Goal: Use online tool/utility: Use online tool/utility

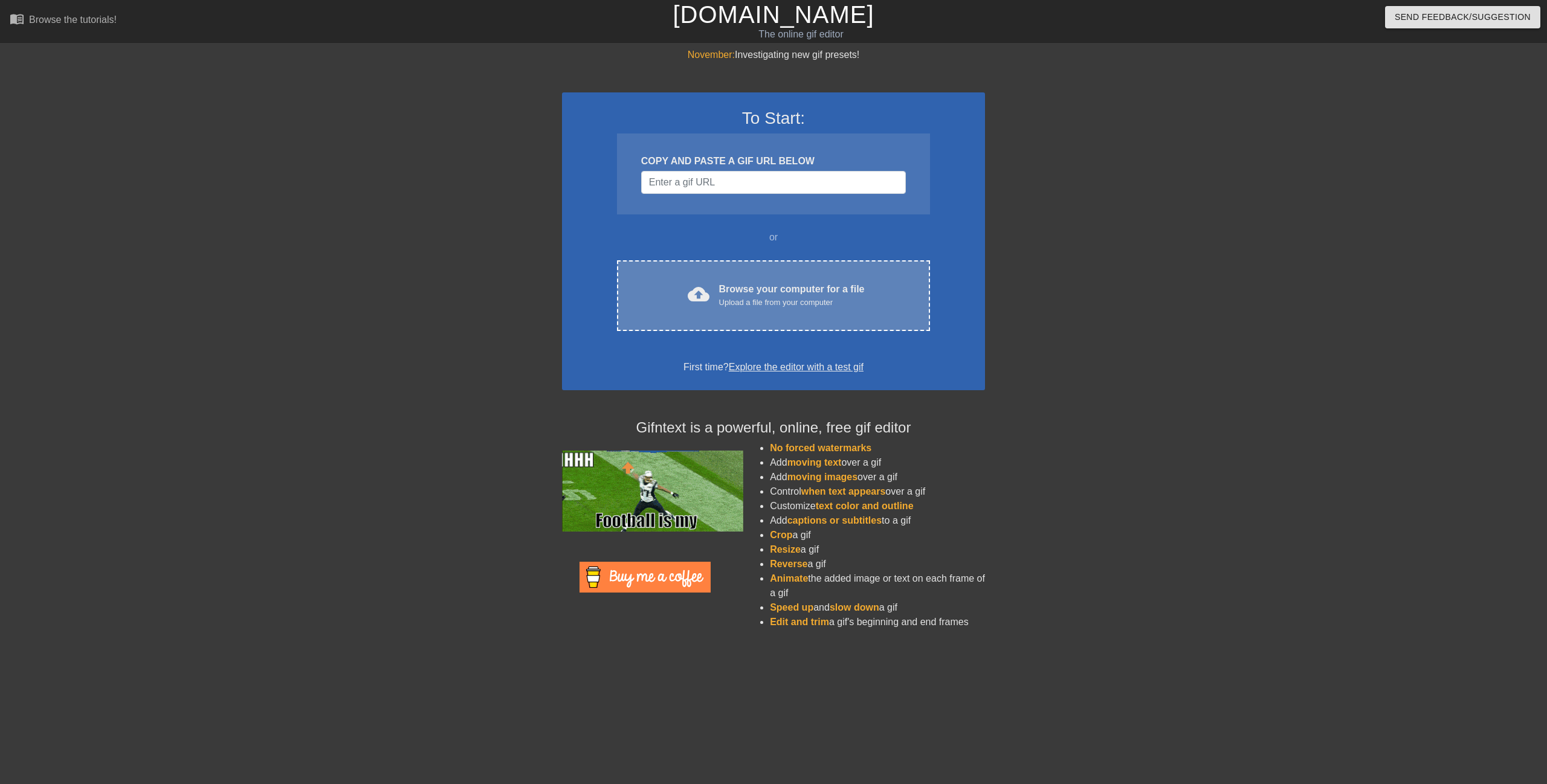
click at [749, 304] on div "Upload a file from your computer" at bounding box center [792, 303] width 145 height 12
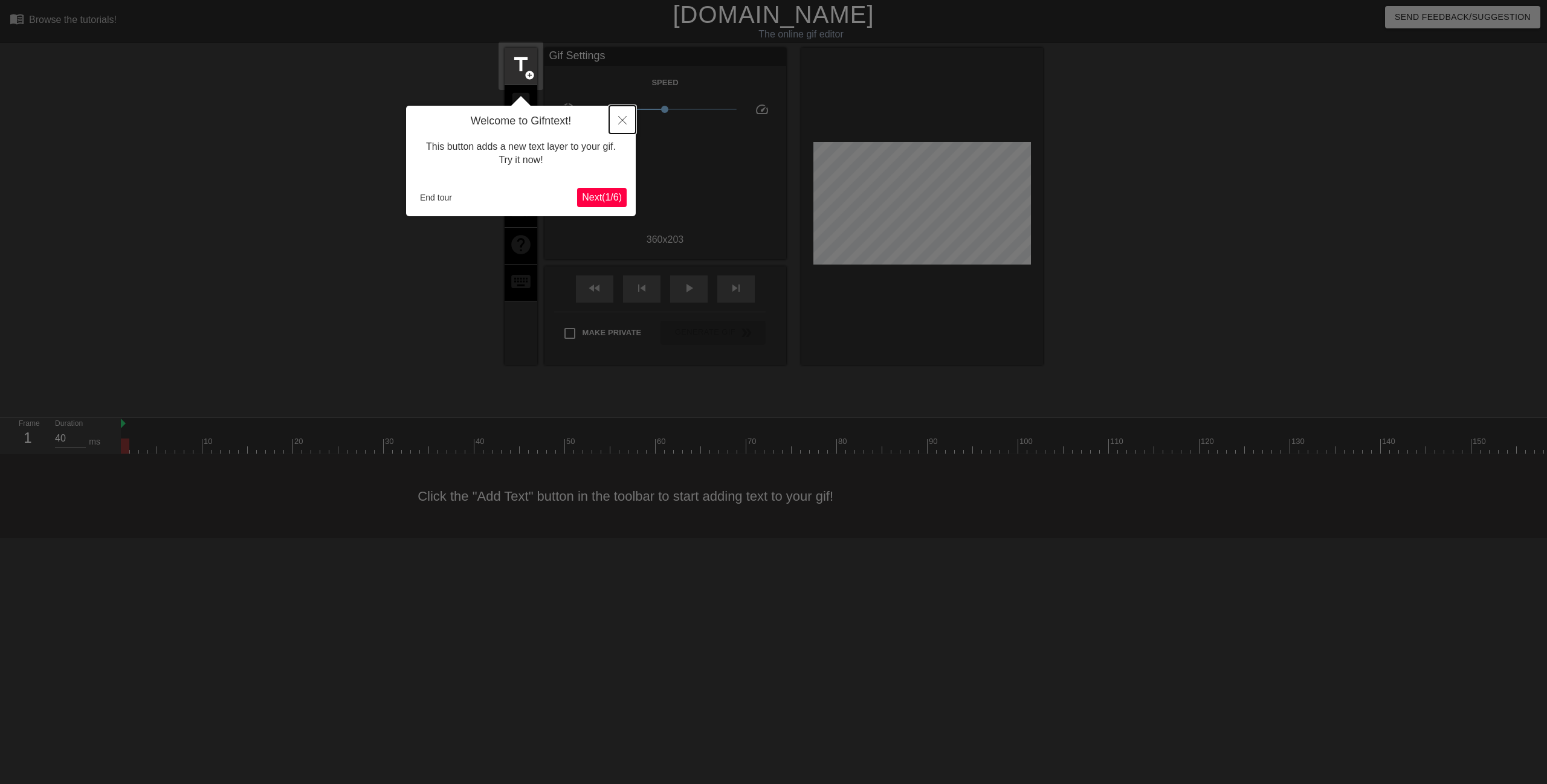
click at [625, 116] on button "Close" at bounding box center [622, 119] width 27 height 28
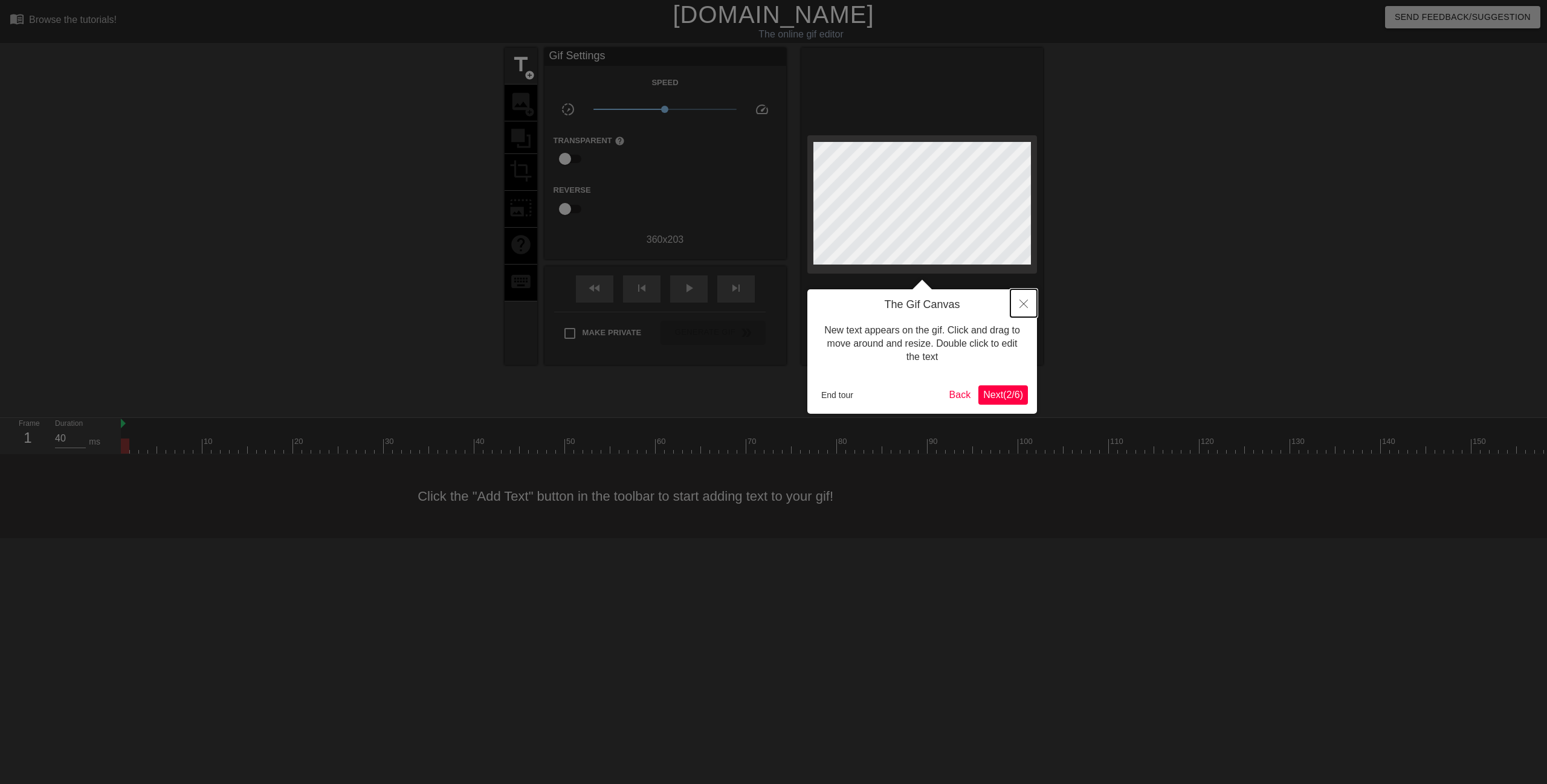
click at [1026, 302] on icon "Close" at bounding box center [1024, 304] width 8 height 8
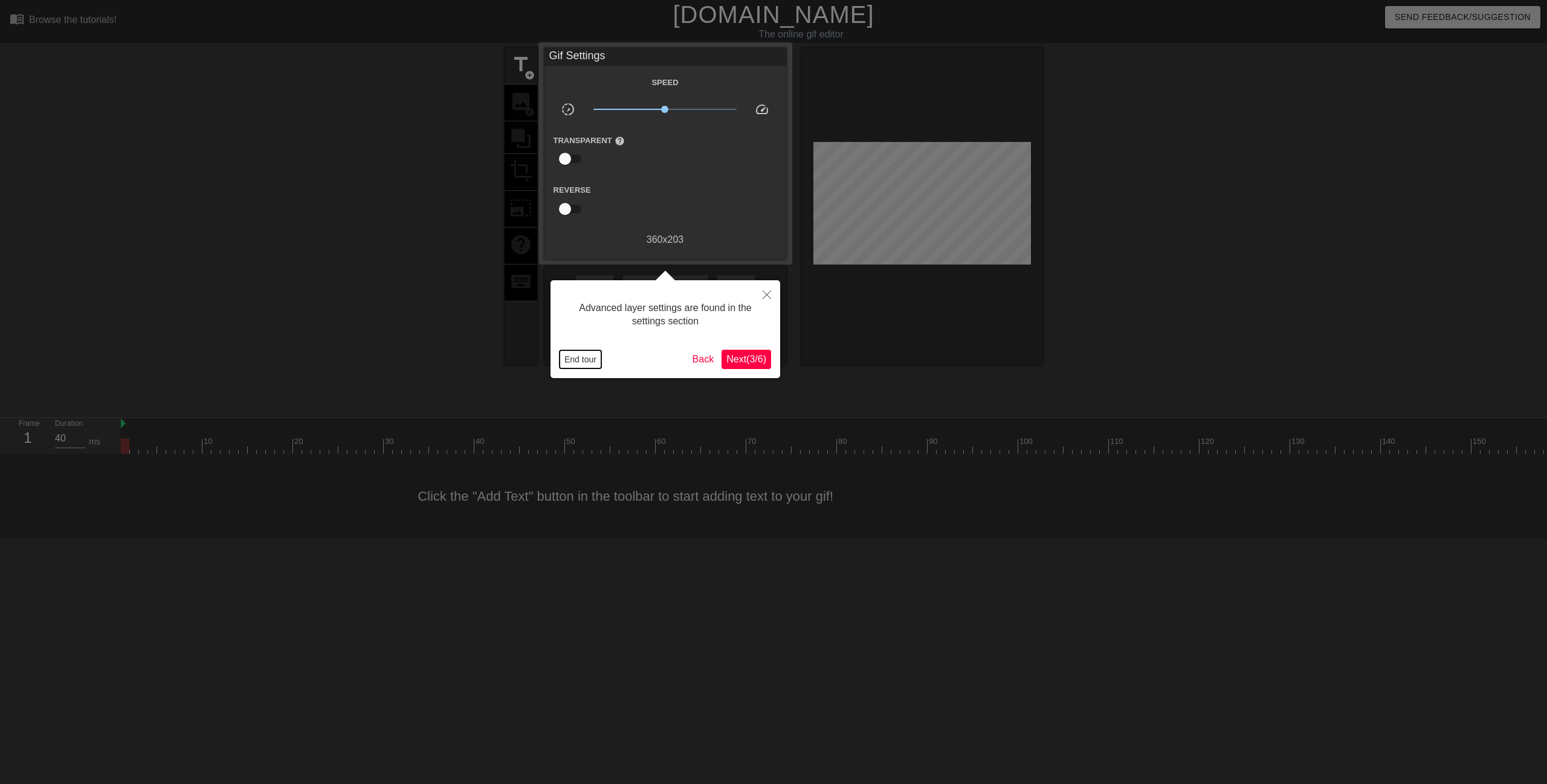
click at [588, 359] on button "End tour" at bounding box center [580, 359] width 42 height 18
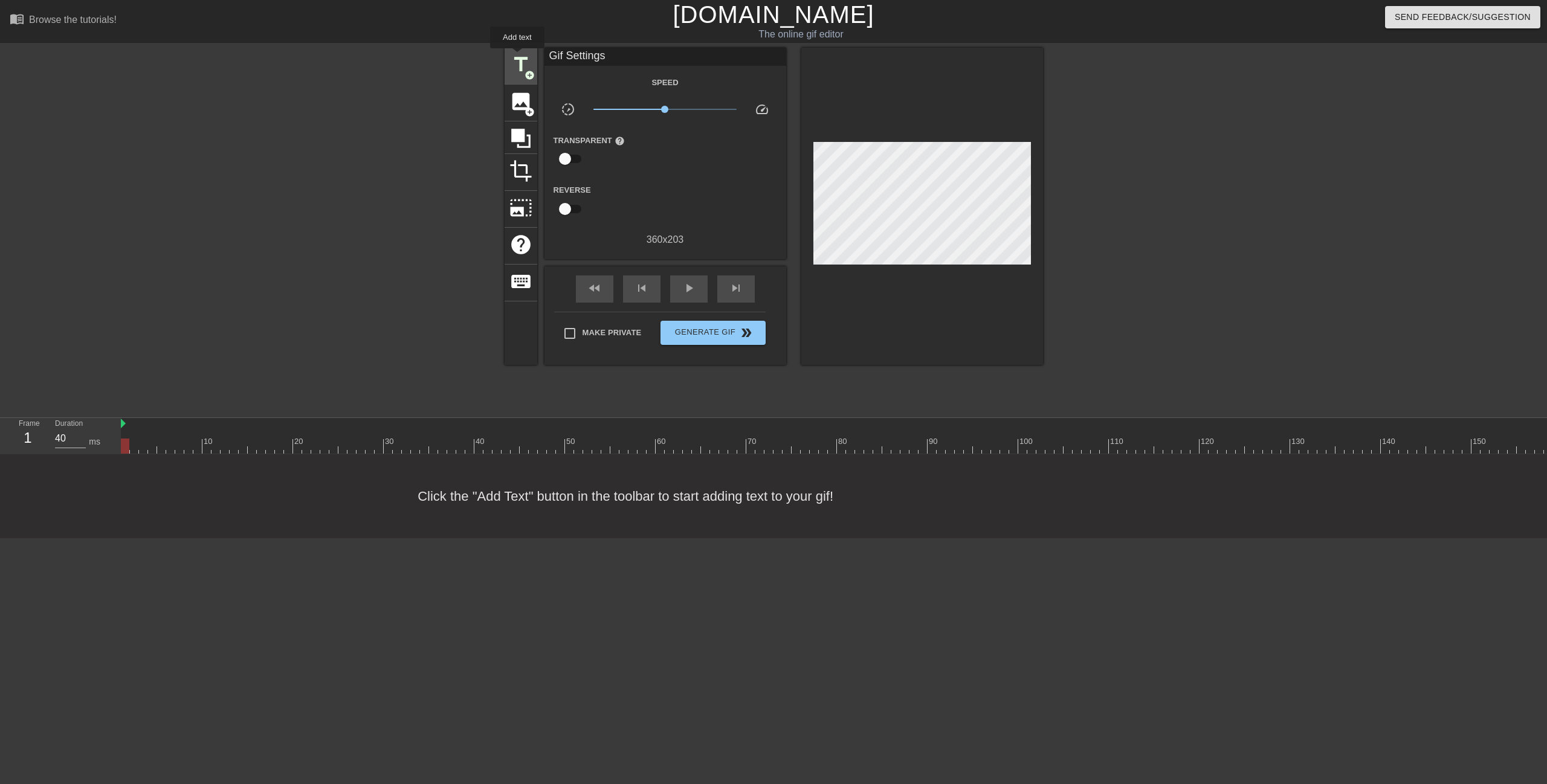
click at [517, 57] on span "title" at bounding box center [520, 64] width 23 height 23
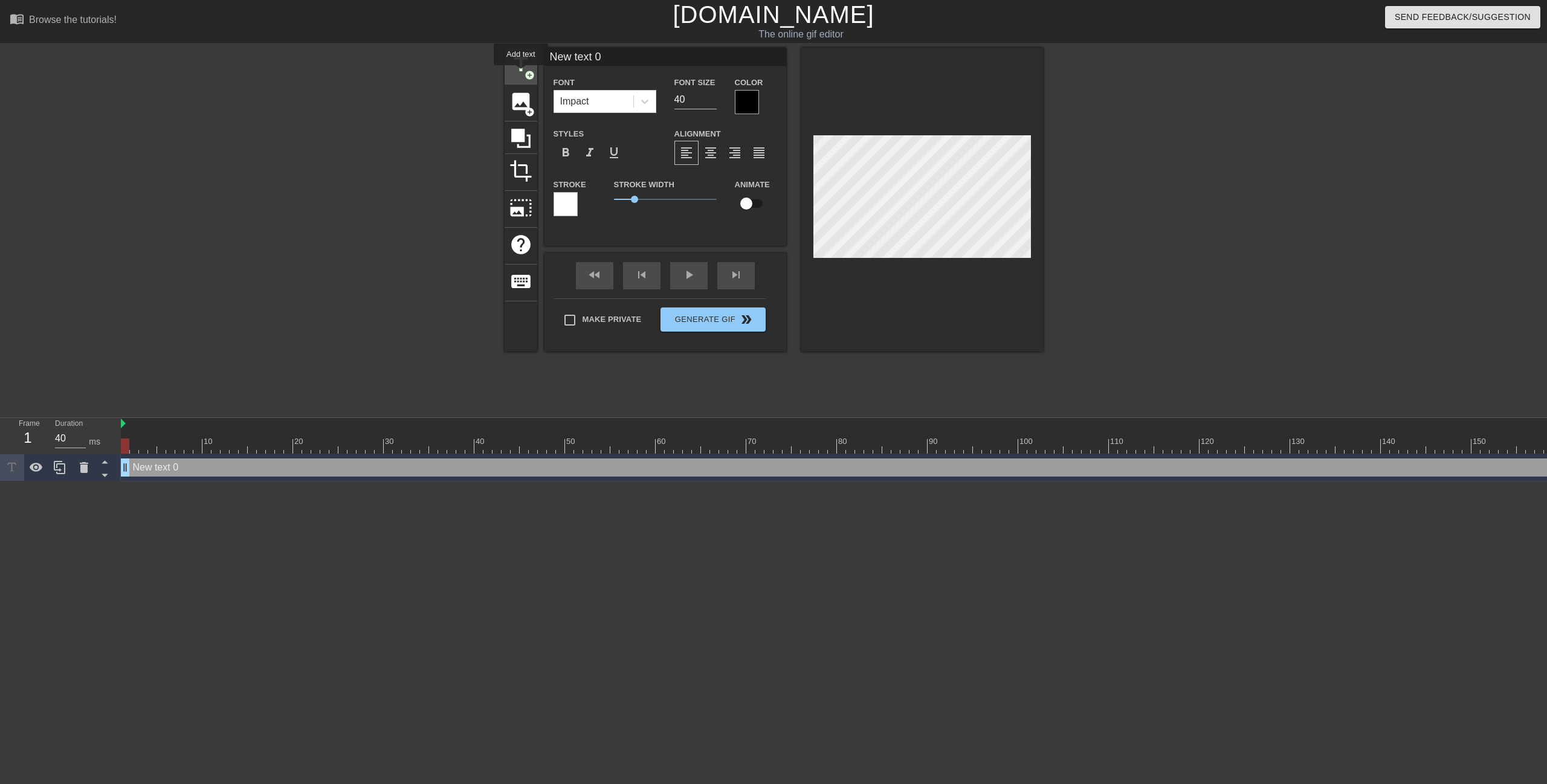
click at [521, 72] on span "title" at bounding box center [520, 64] width 23 height 23
type input "New text 1"
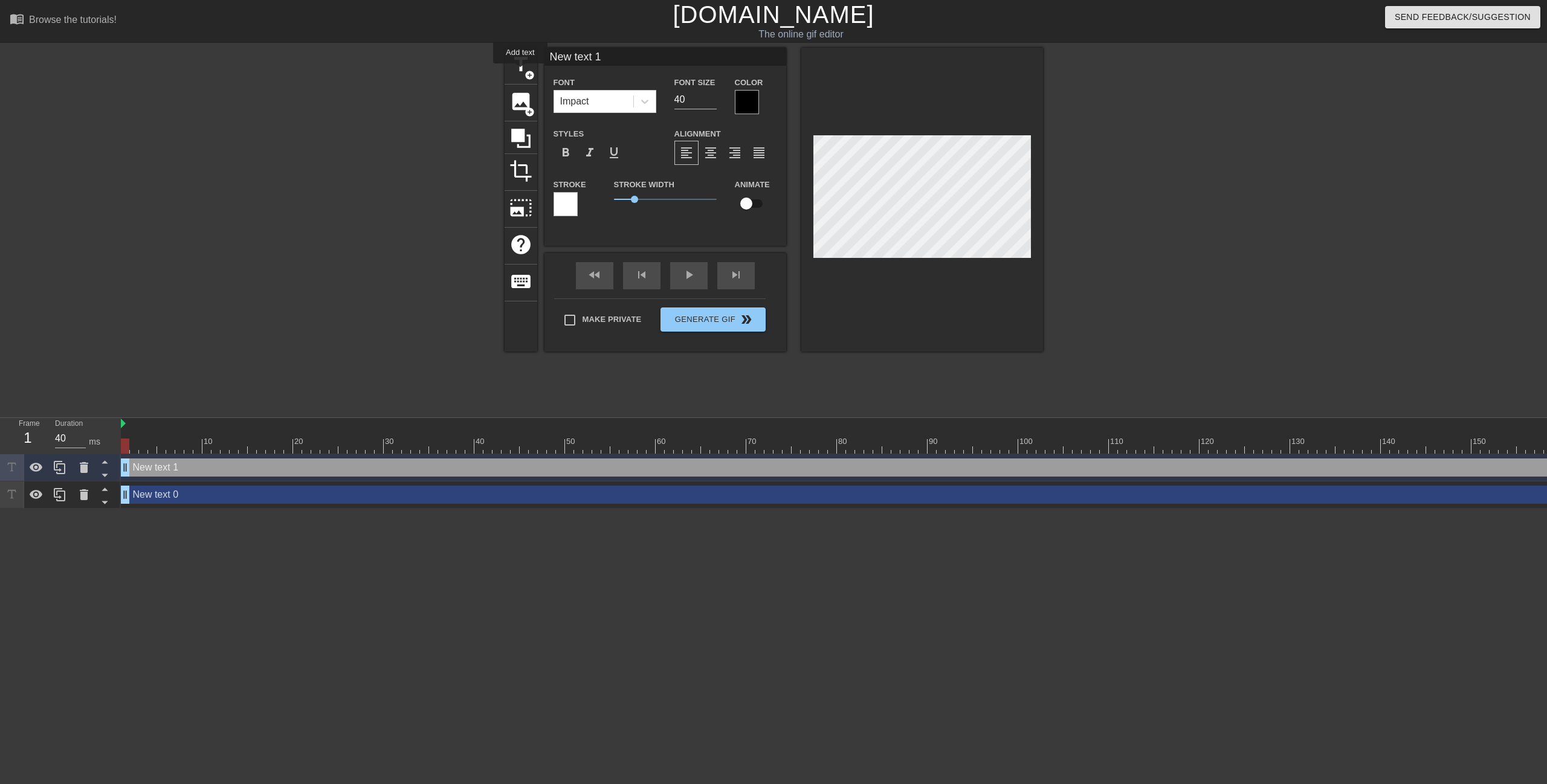
click at [459, 91] on div at bounding box center [399, 229] width 181 height 363
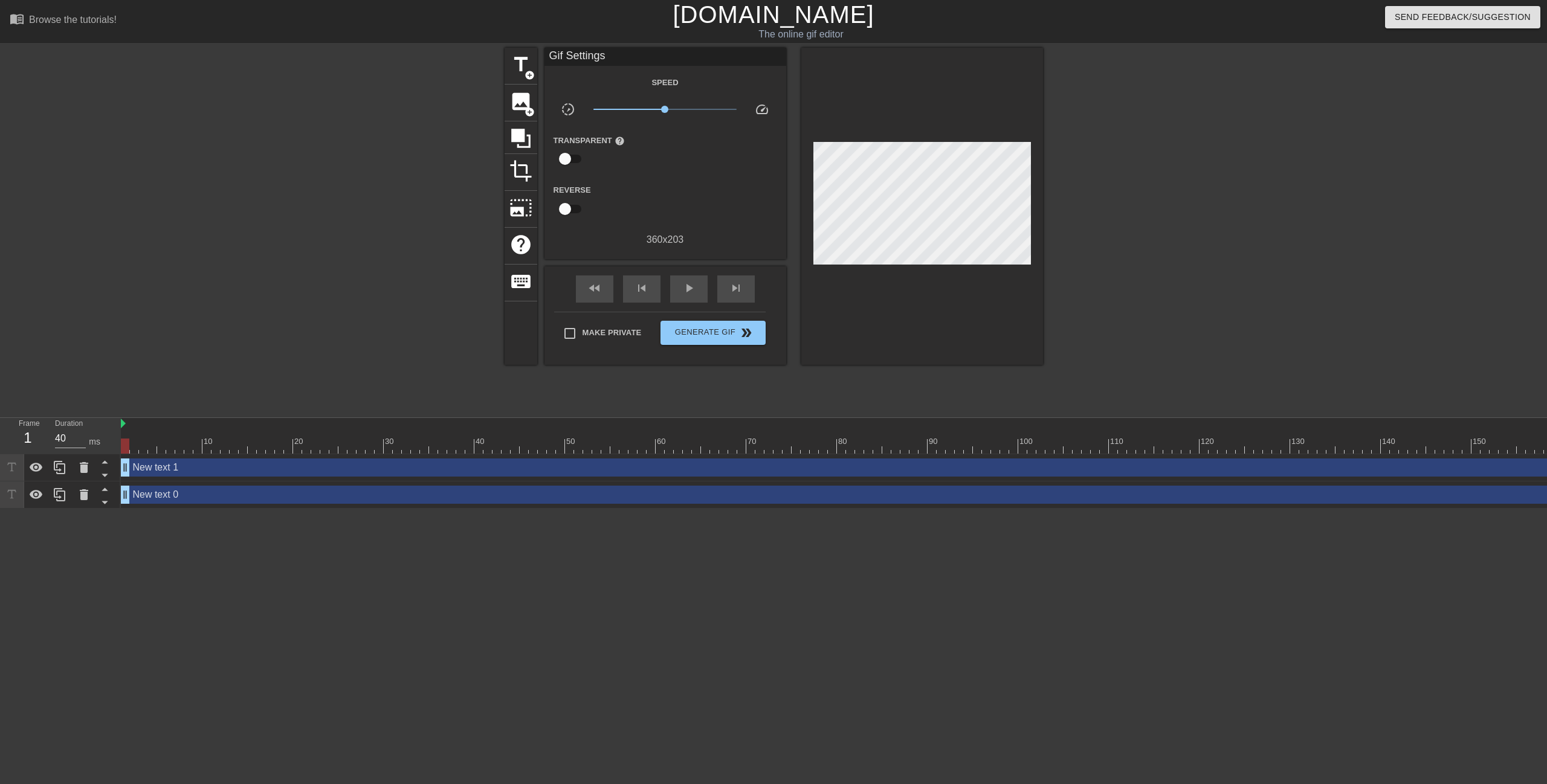
click at [337, 472] on div "New text 1 drag_handle drag_handle" at bounding box center [1262, 467] width 2284 height 18
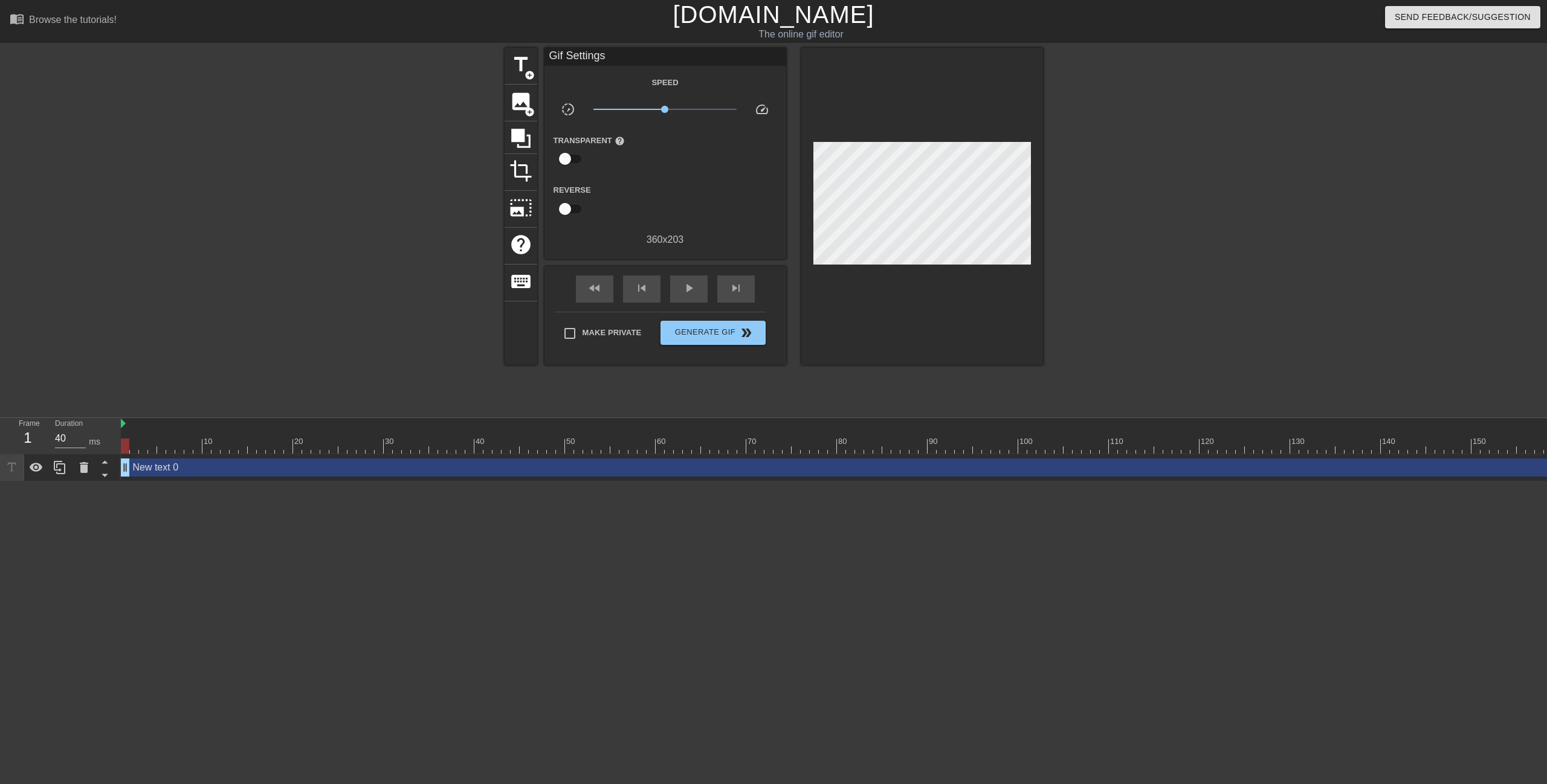
click at [344, 477] on div "New text 0 drag_handle drag_handle" at bounding box center [1262, 468] width 2284 height 27
click at [344, 472] on div "New text 0 drag_handle drag_handle" at bounding box center [1262, 467] width 2284 height 18
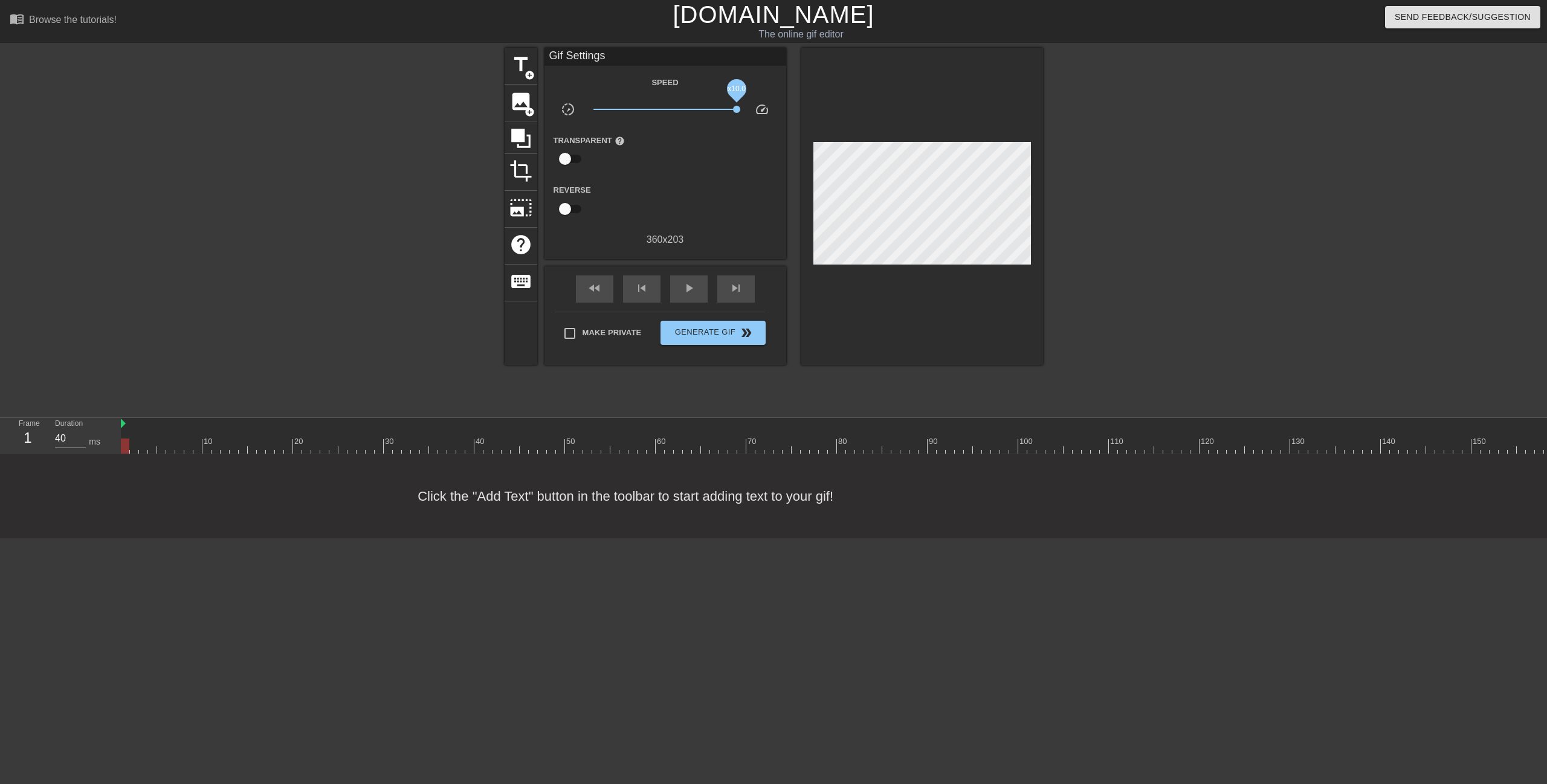
drag, startPoint x: 664, startPoint y: 106, endPoint x: 802, endPoint y: 113, distance: 138.2
click at [802, 113] on div "title add_circle image add_circle crop photo_size_select_large help keyboard Gi…" at bounding box center [774, 206] width 538 height 317
click at [525, 63] on span "title" at bounding box center [520, 64] width 23 height 23
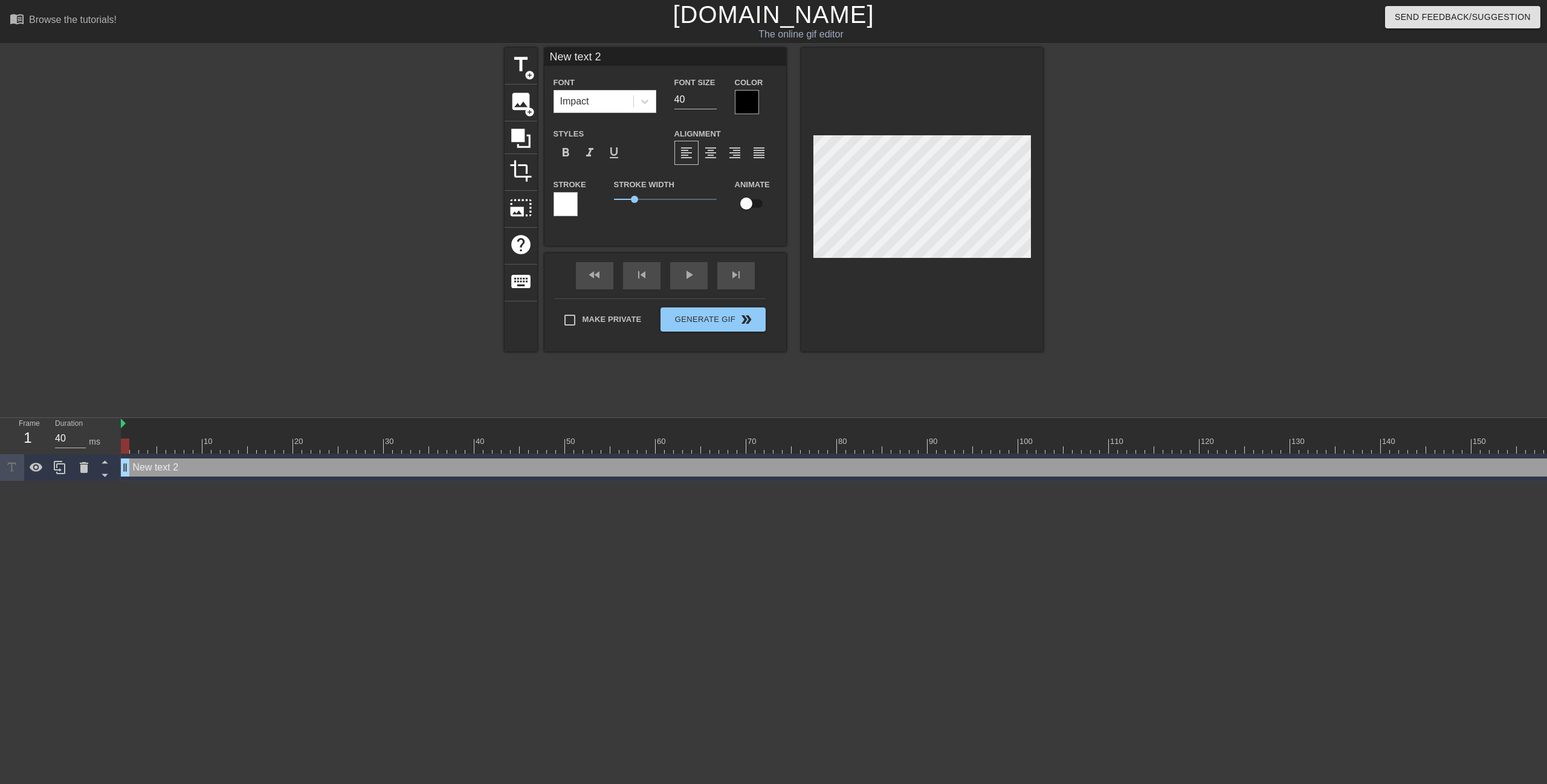
scroll to position [2, 3]
type input "N"
type textarea "N"
type input "Na"
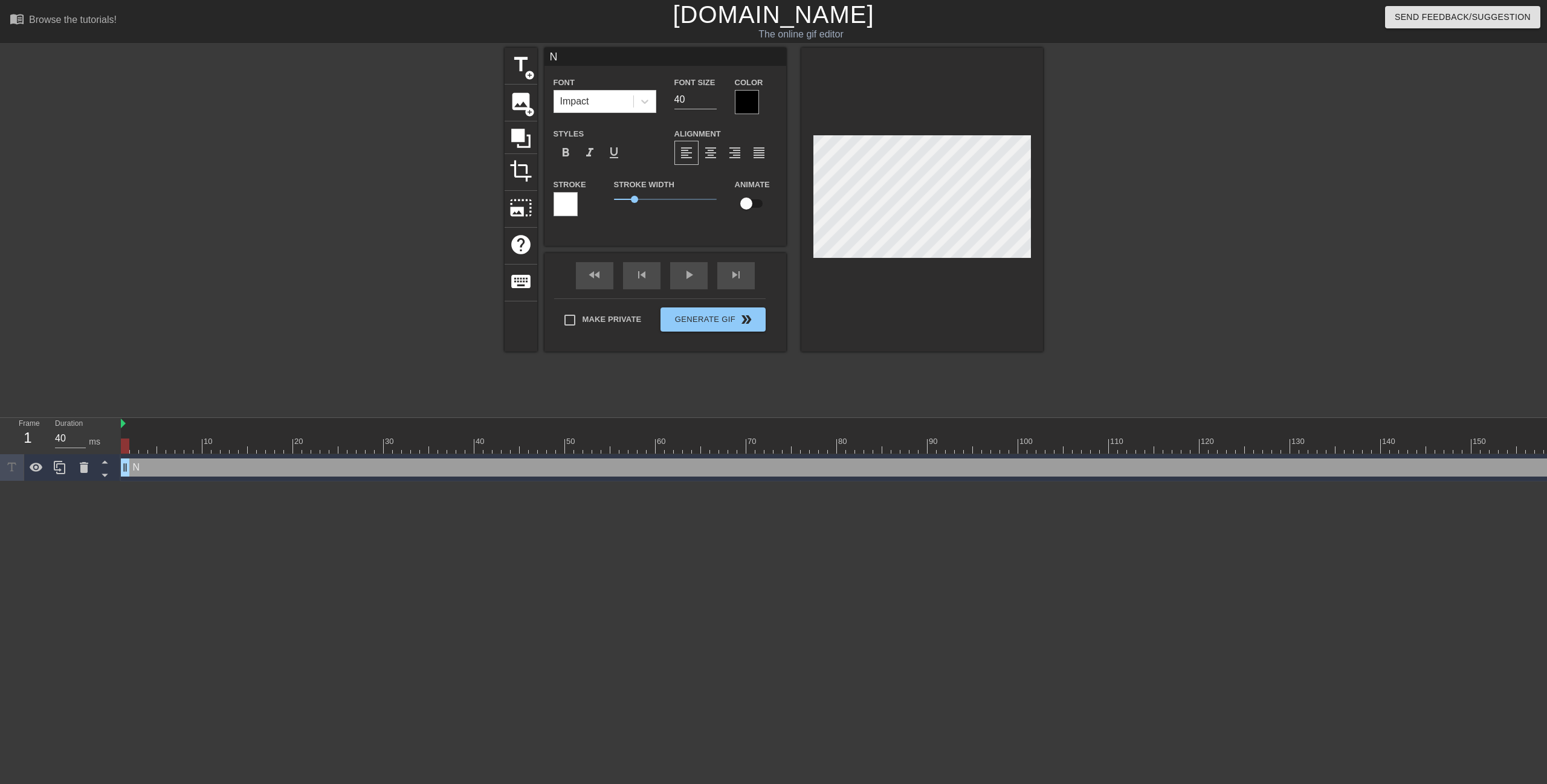
type textarea "Na"
type input "Nat"
type textarea "Nat"
type input "Na"
type textarea "Na"
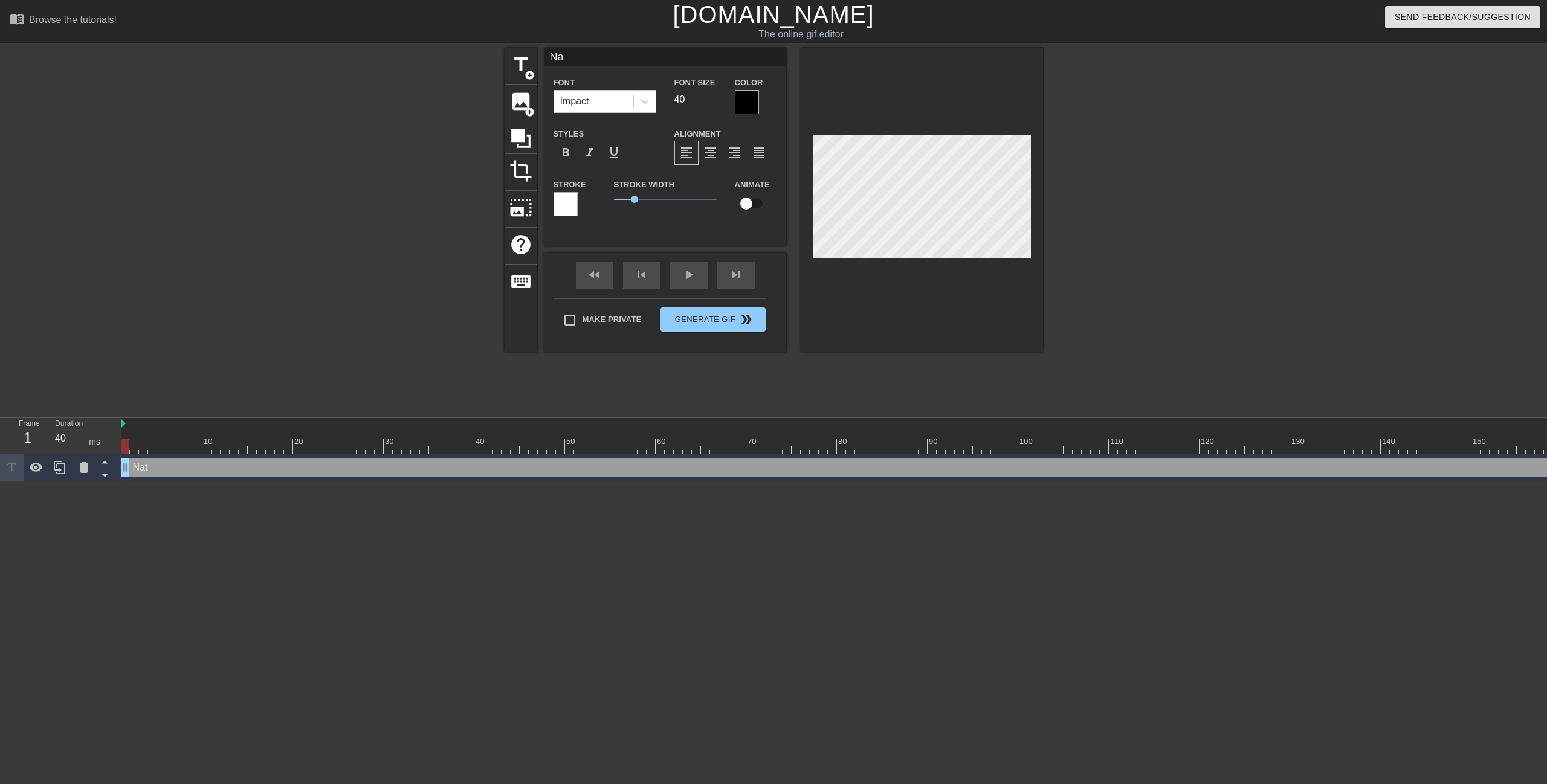
type input "N"
type textarea "N"
type input "n"
type textarea "n"
type input "na"
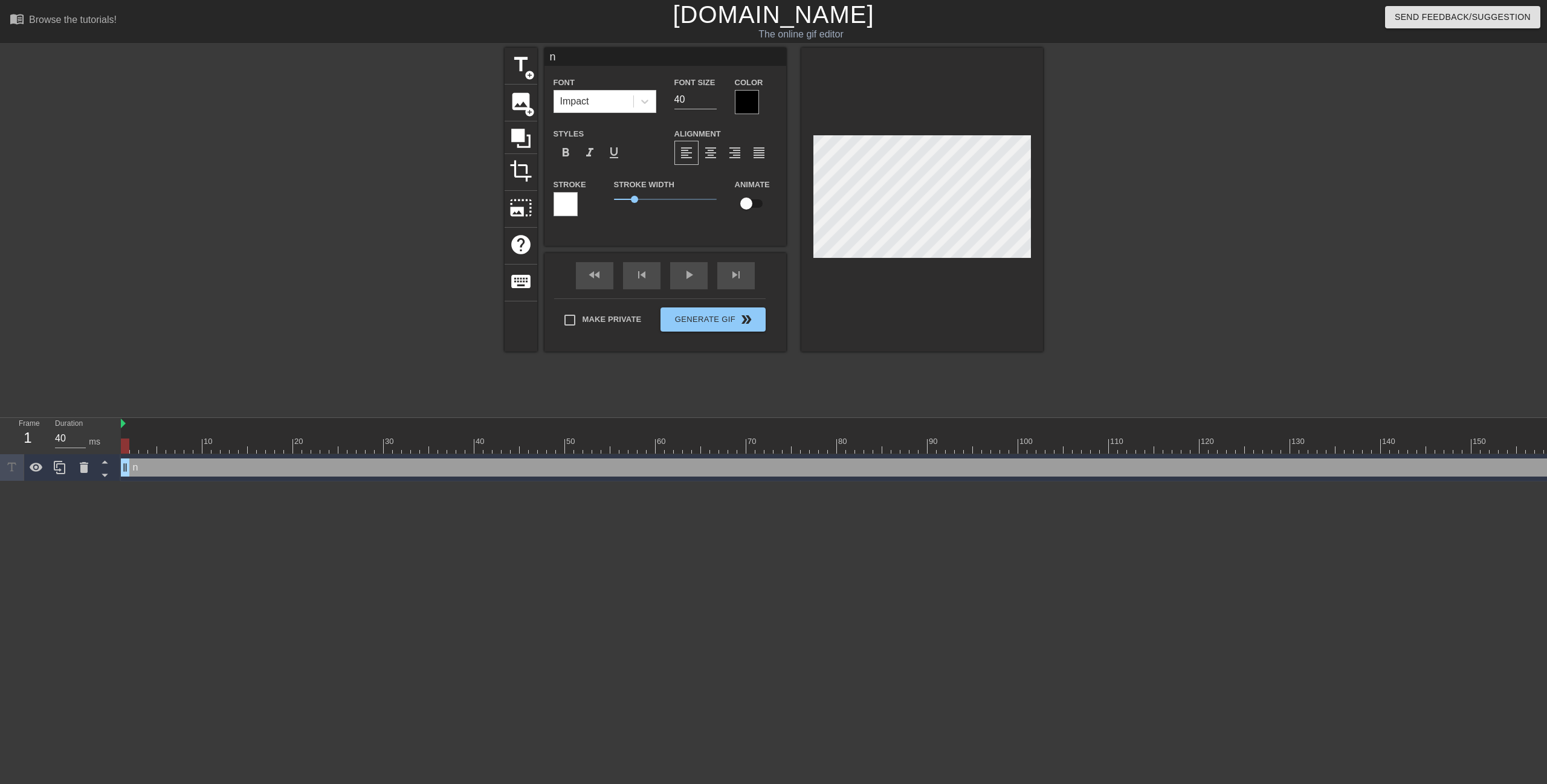
type textarea "na"
type input "nat"
type textarea "nat"
type input "nat"
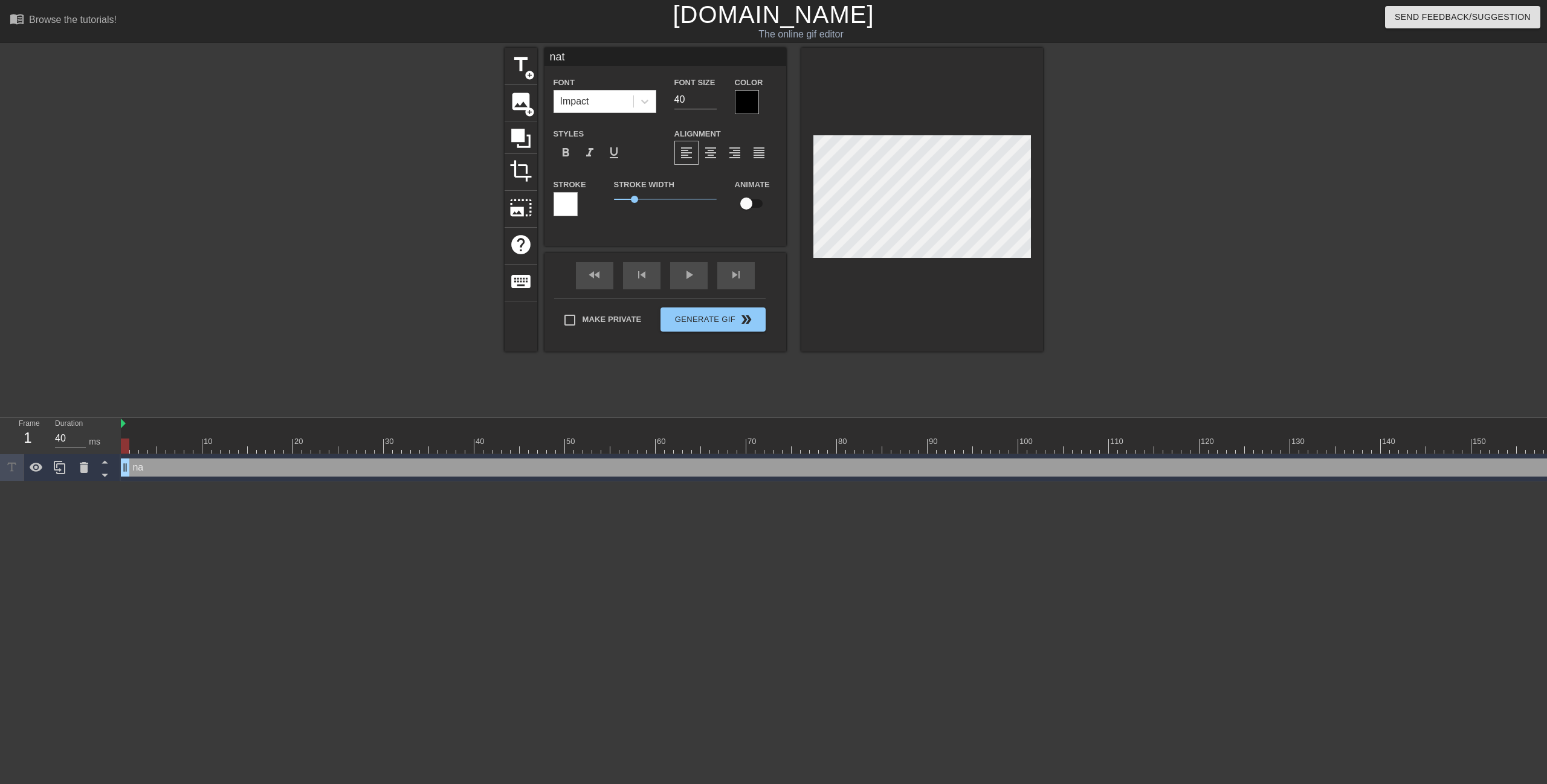
type textarea "nat"
type input "nat t"
type textarea "nat t"
type input "nat ta"
type textarea "nat ta"
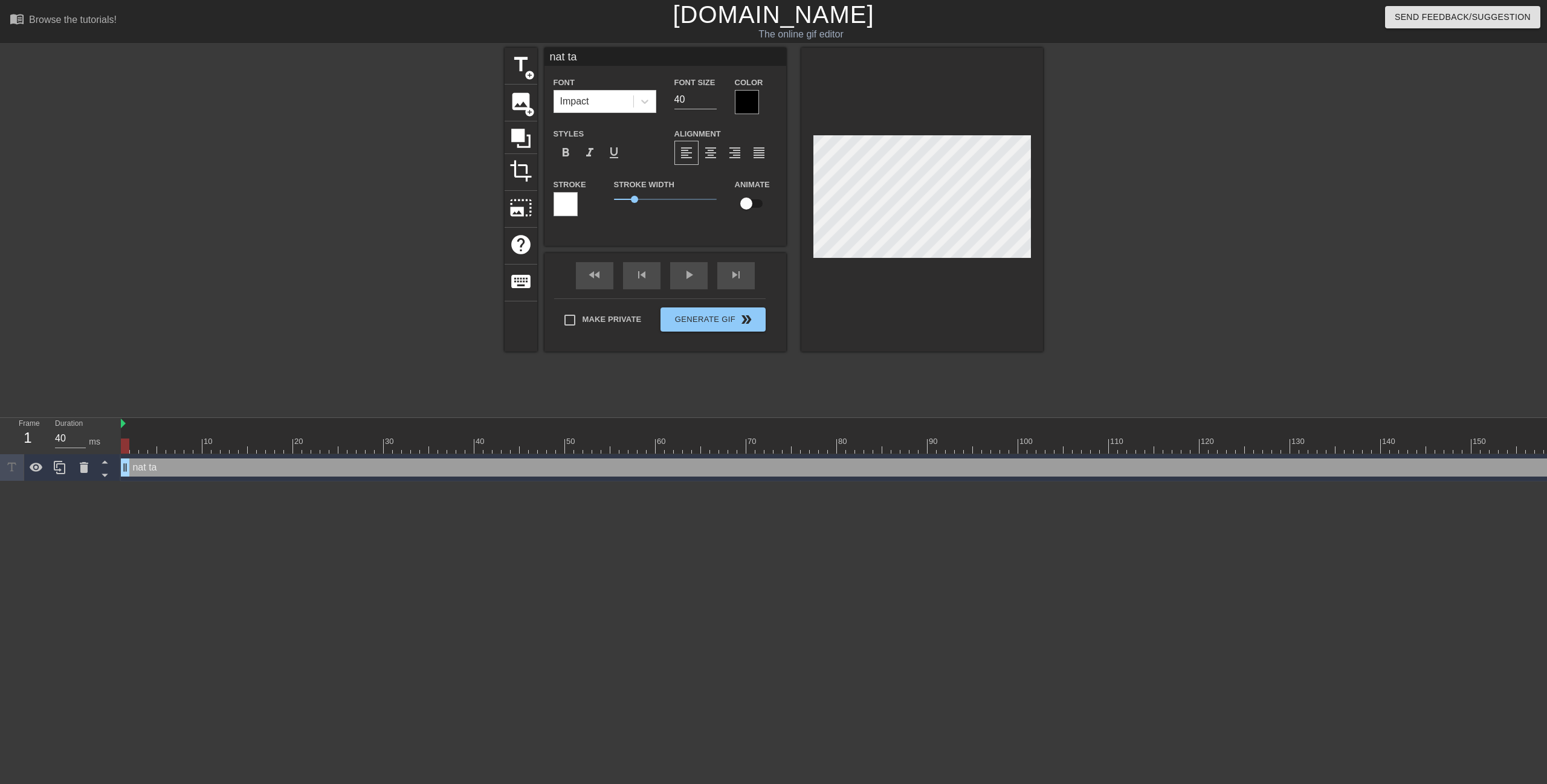
type input "[PERSON_NAME]"
type textarea "[PERSON_NAME]"
type input "nat talk"
type textarea "nat talk"
type input "nat talki"
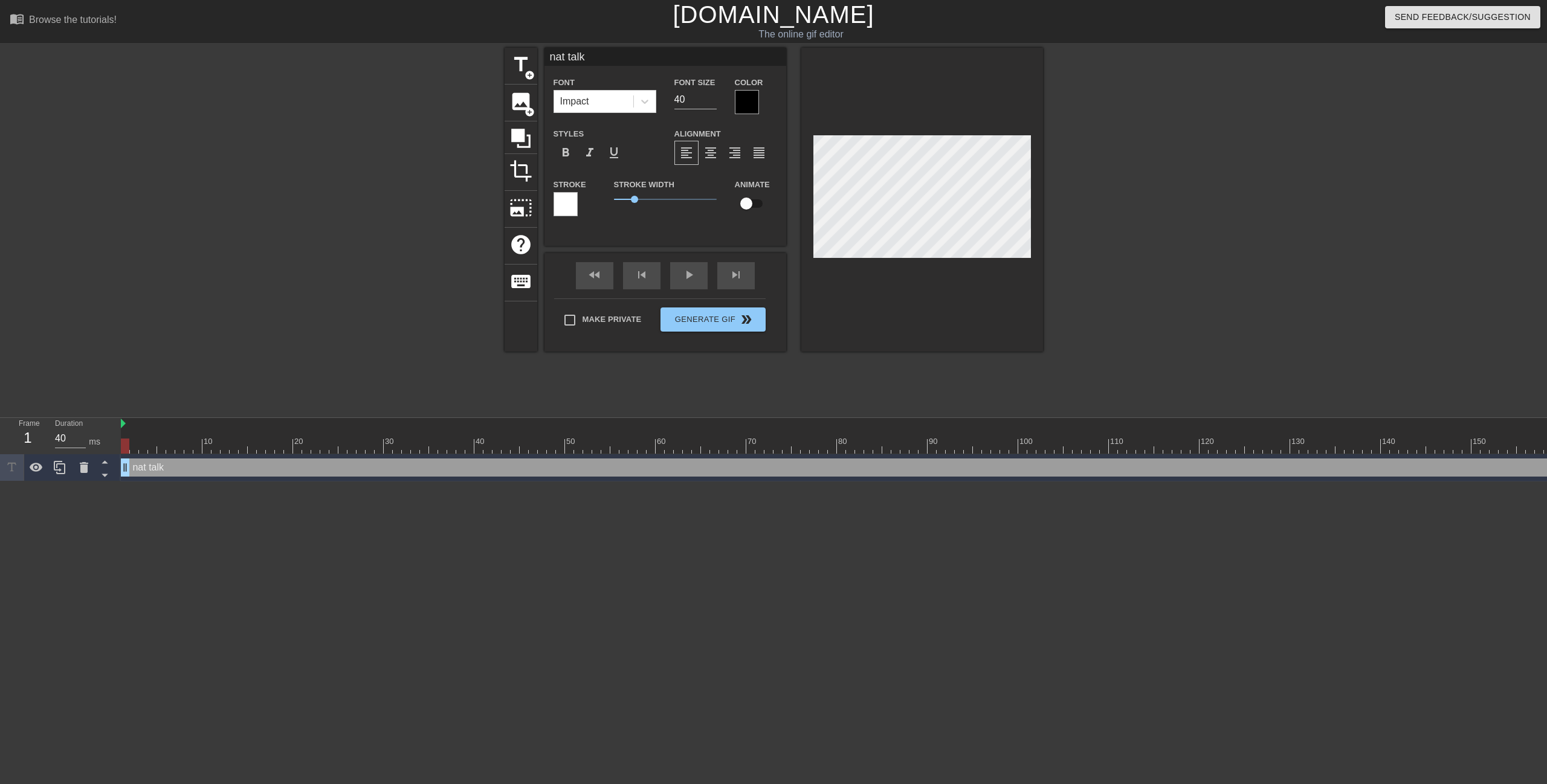
type textarea "nat talki"
type input "nat talkin"
type textarea "nat talkin"
type input "nat talking"
type textarea "nat talking"
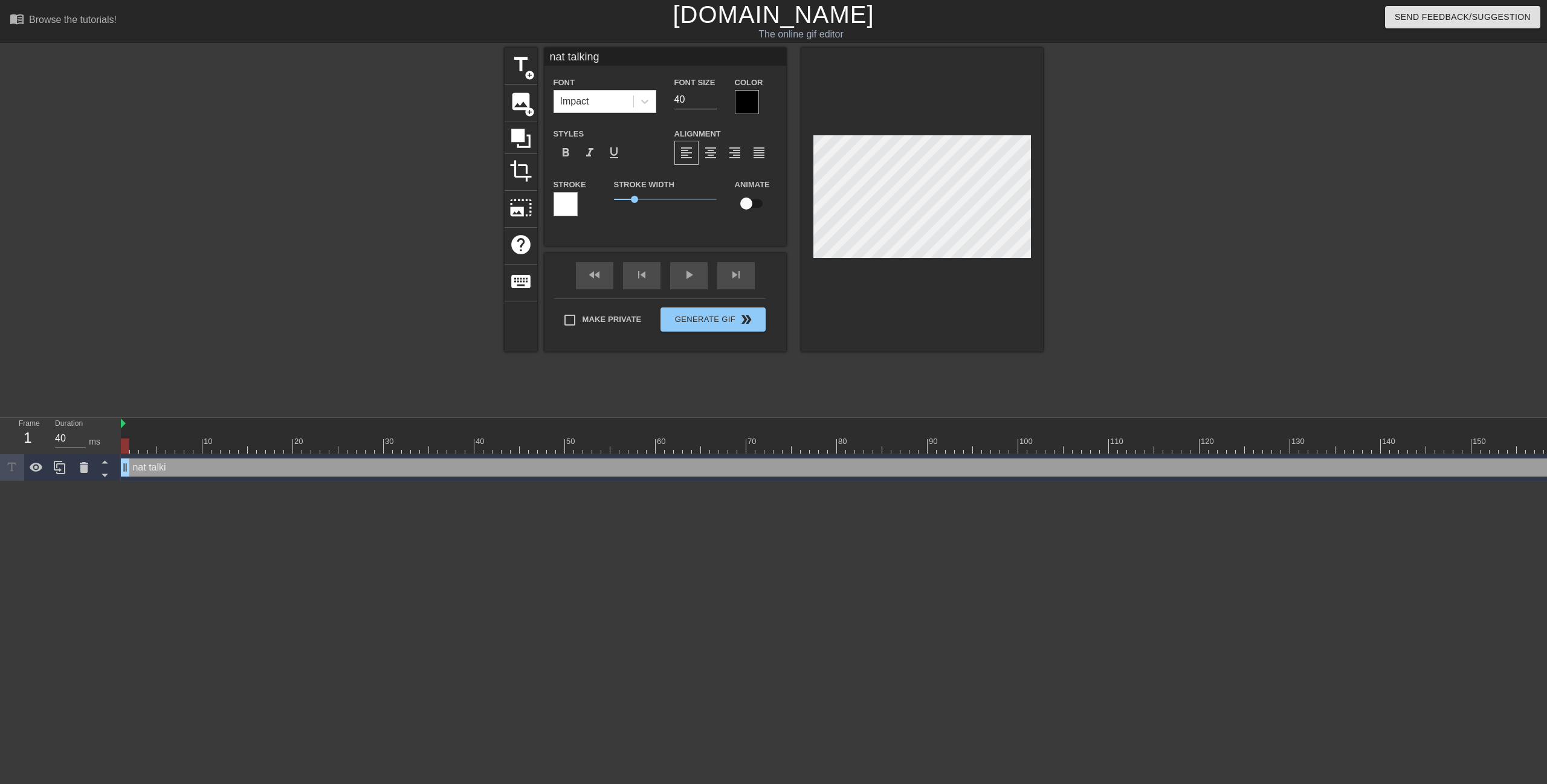
type input "nat talking"
type textarea "nat talking z"
type input "nat talking zt"
type textarea "nat talking zt"
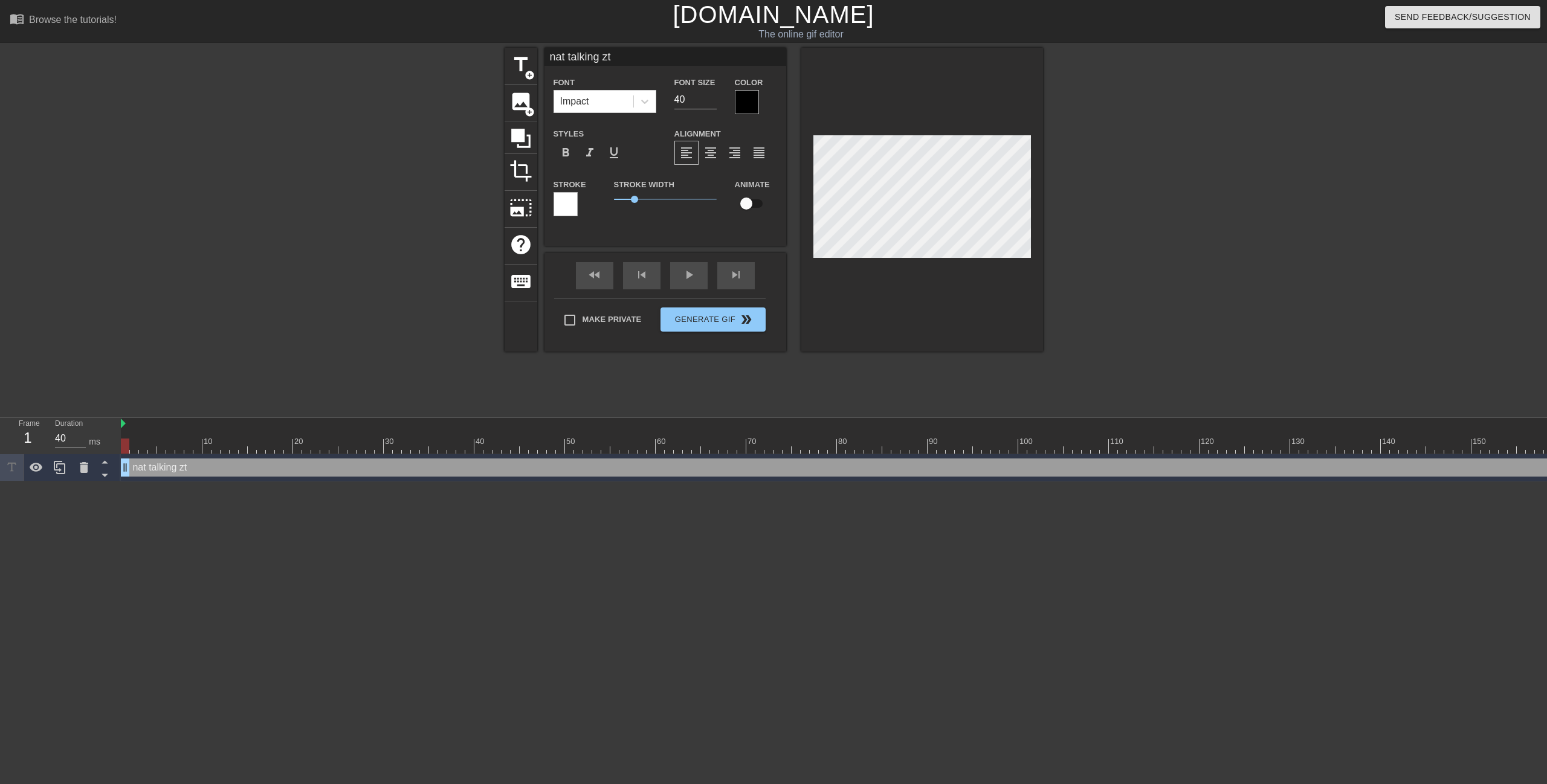
type input "nat talking z"
type textarea "nat talking z"
type input "nat talking"
type textarea "nat talking"
type input "nat talking t"
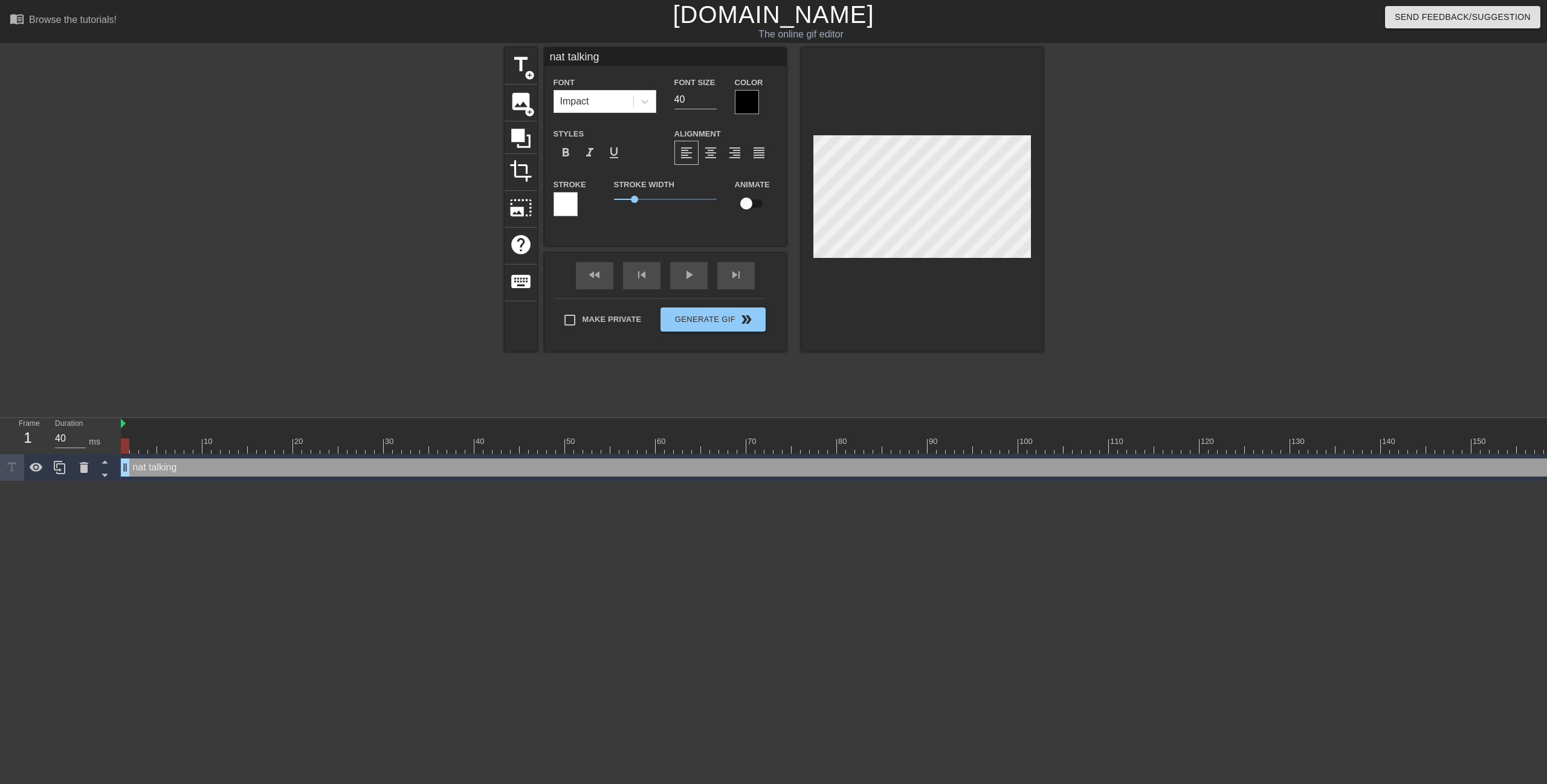
type textarea "nat talking t"
type input "nat talking to"
type textarea "nat talking to"
type input "nat talking to"
type textarea "nat talking to"
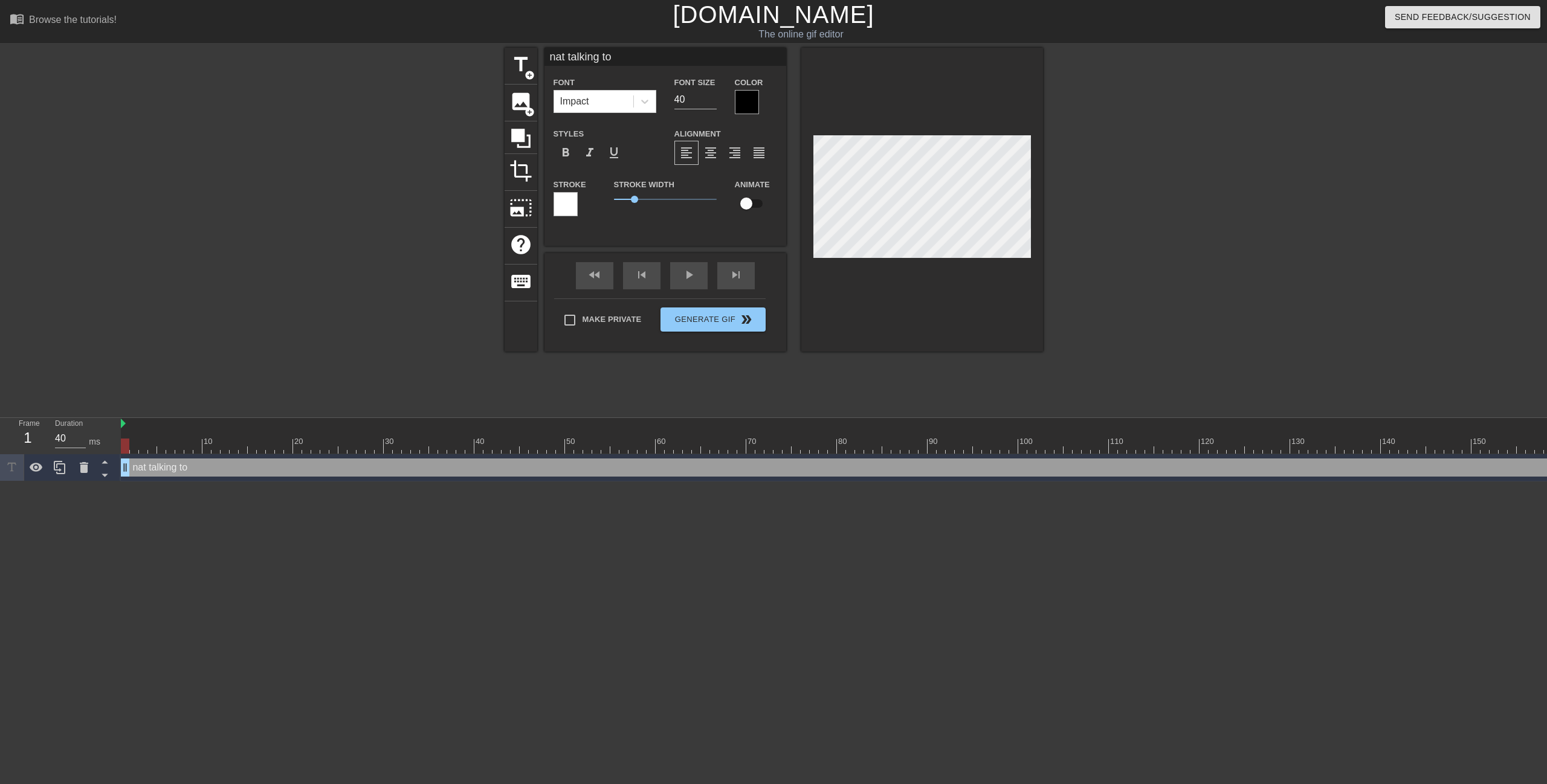
type input "nat talking to d"
type textarea "nat talking to d"
type input "nat talking to dr"
type textarea "nat talking to dr"
type input "nat talking to dru"
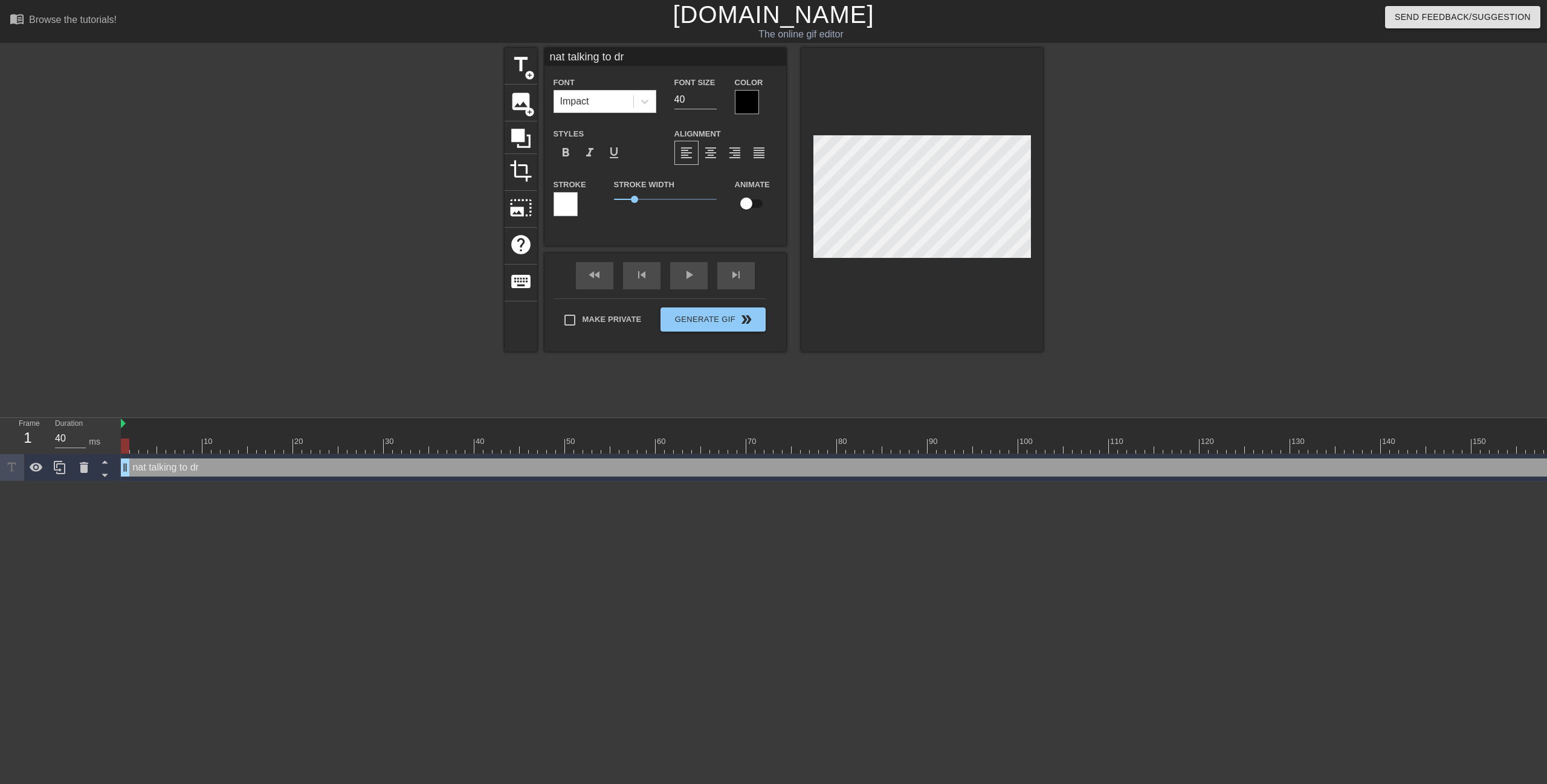
type textarea "nat talking to dru"
type input "nat talking to drun"
type textarea "nat talking to drun"
type input "nat talking to drunk"
type textarea "nat talking to drunk"
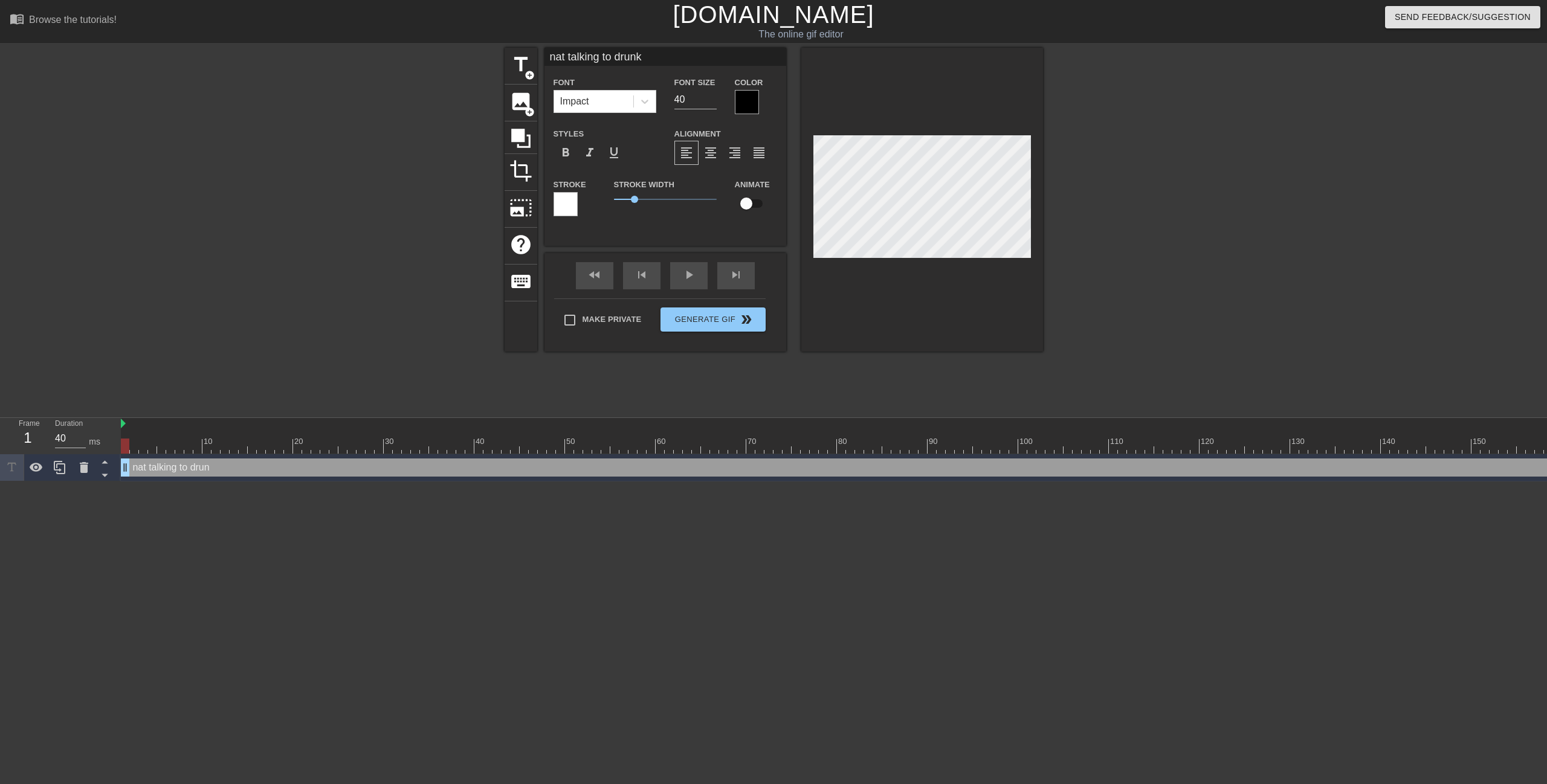
type input "nat talking to drunk"
type textarea "nat talking to drunk"
type input "[PERSON_NAME] talking to drunk n"
type textarea "[PERSON_NAME] talking to drunk n"
type input "nat talking to drunk na"
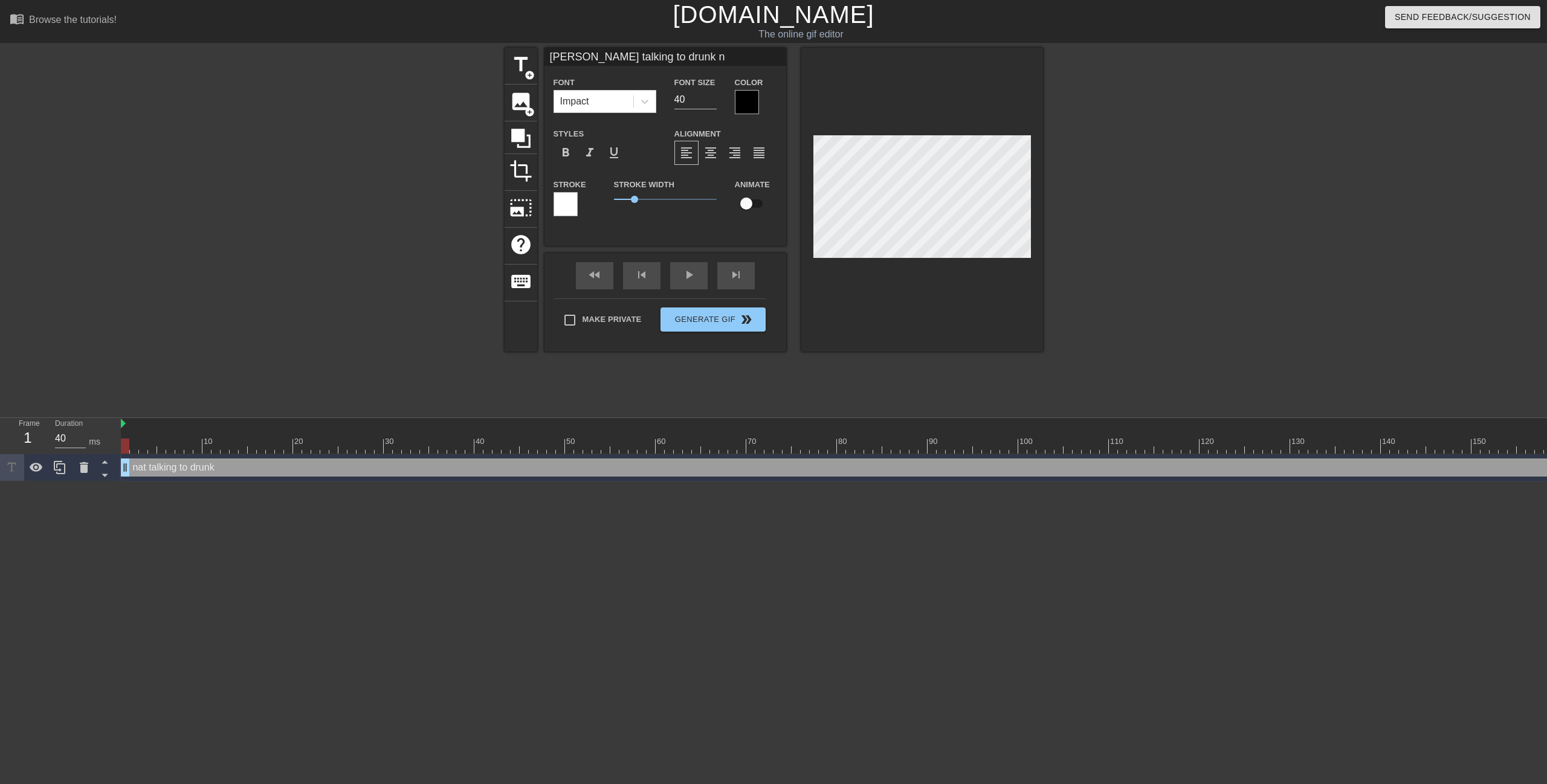
type textarea "nat talking to drunk na"
type input "nat talking to drunk [PERSON_NAME]"
type textarea "nat talking to drunk [PERSON_NAME]"
click at [711, 93] on input "41" at bounding box center [695, 99] width 43 height 19
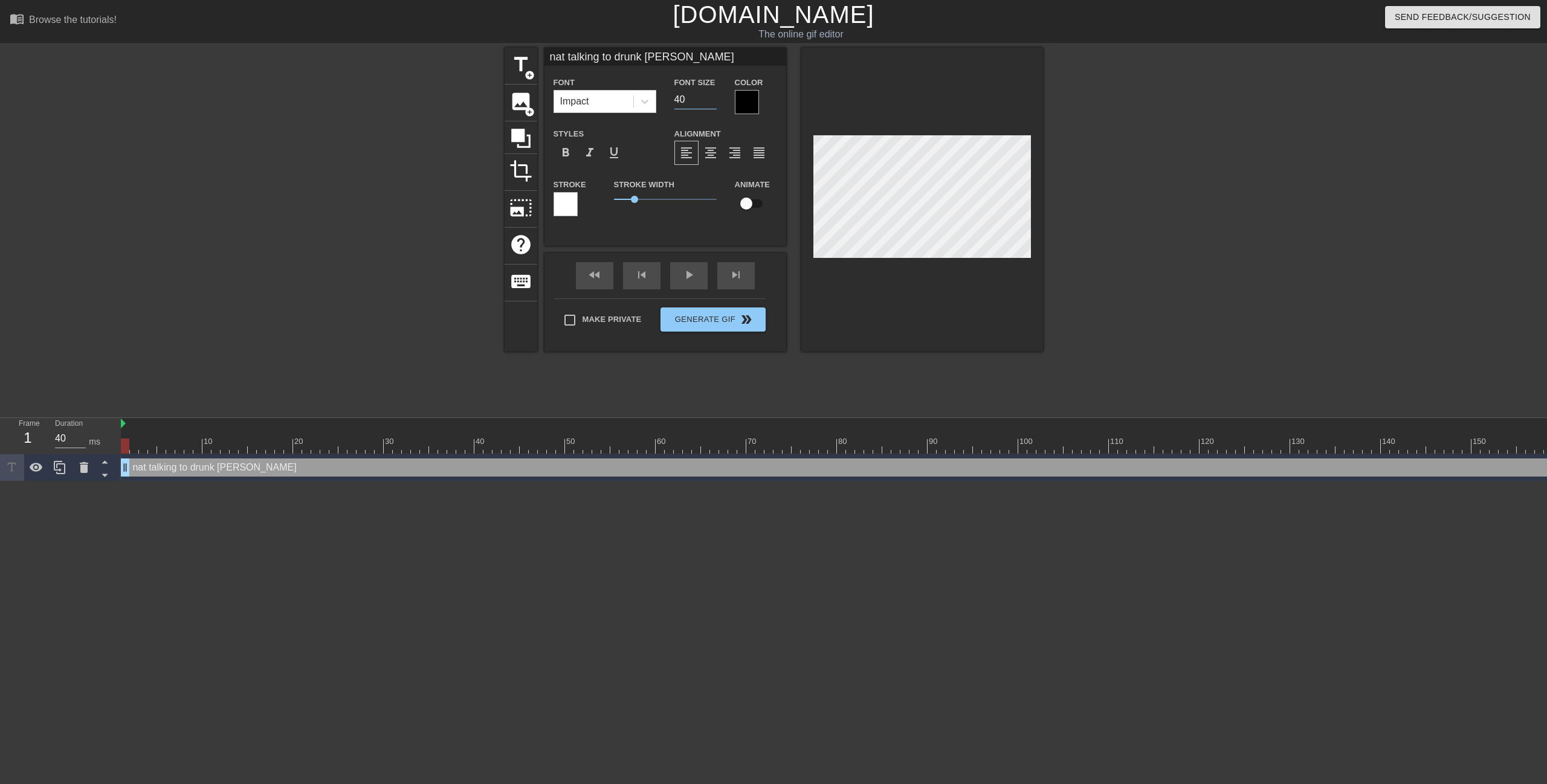
click at [710, 101] on input "40" at bounding box center [695, 99] width 43 height 19
click at [710, 101] on input "39" at bounding box center [695, 99] width 43 height 19
click at [710, 101] on input "38" at bounding box center [695, 99] width 43 height 19
click at [710, 101] on input "37" at bounding box center [695, 99] width 43 height 19
click at [710, 101] on input "36" at bounding box center [695, 99] width 43 height 19
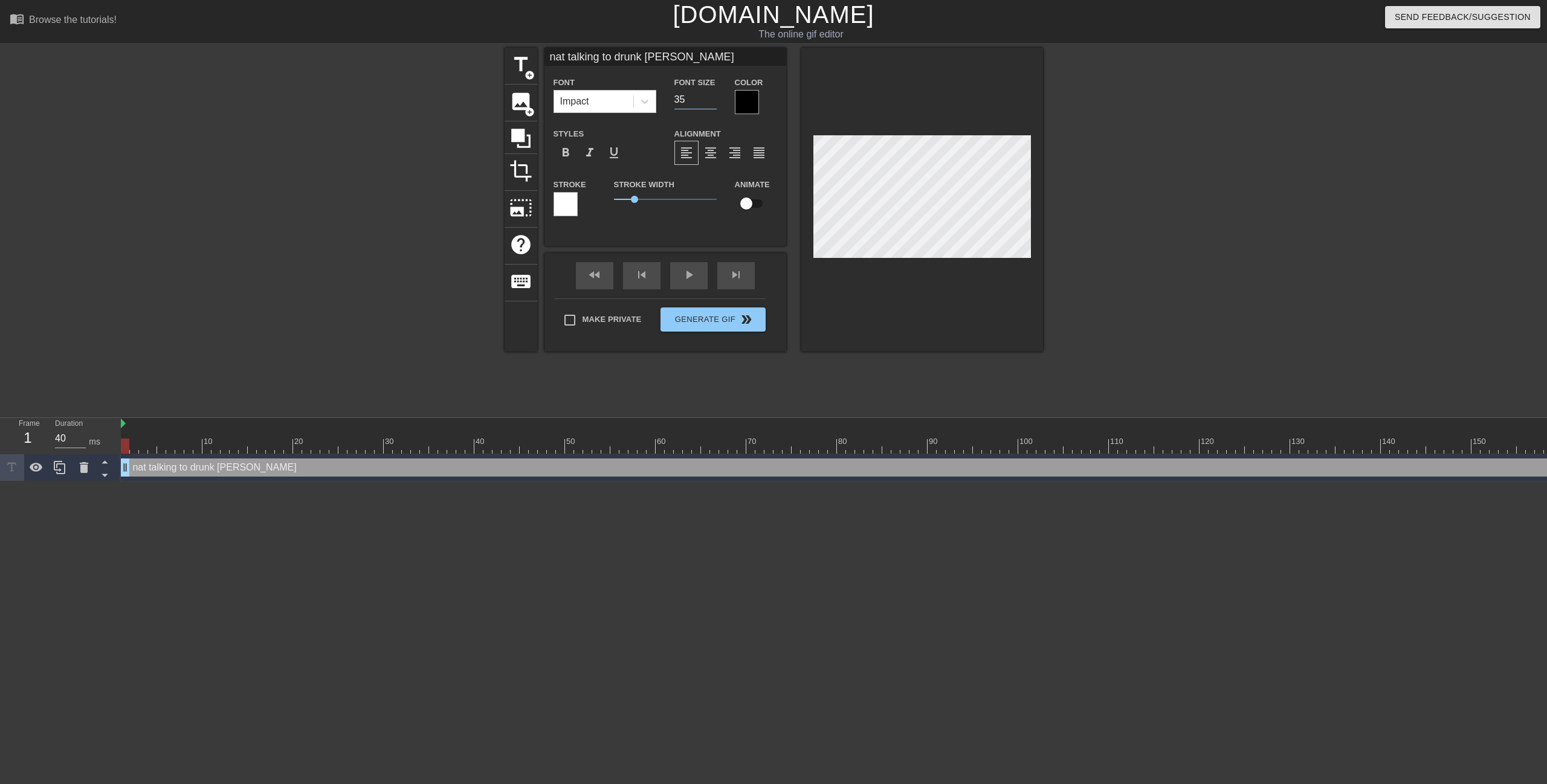
type input "35"
click at [710, 101] on input "35" at bounding box center [695, 99] width 43 height 19
click at [653, 94] on div at bounding box center [645, 101] width 22 height 22
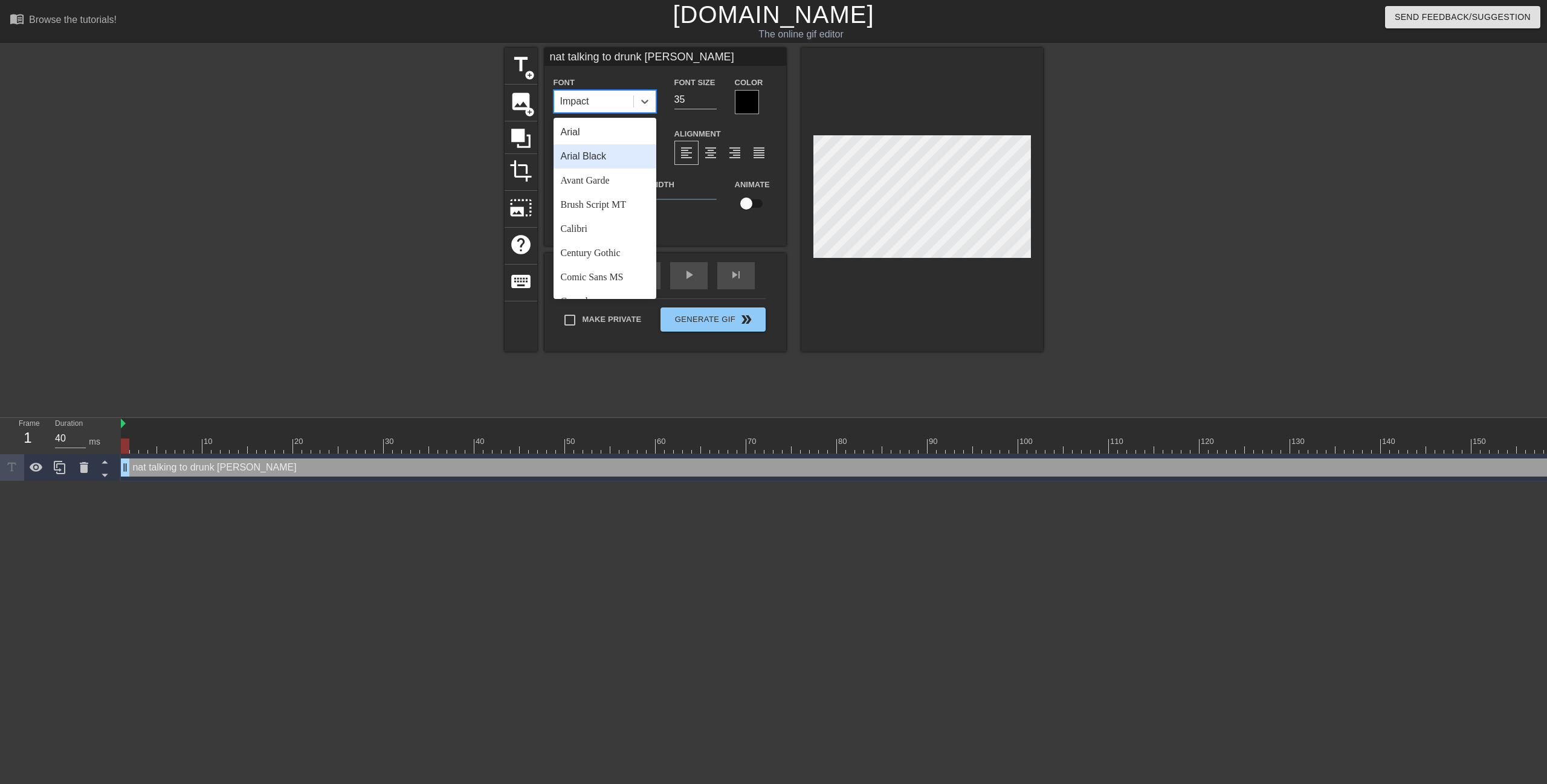
click at [611, 160] on div "Arial Black" at bounding box center [605, 156] width 103 height 24
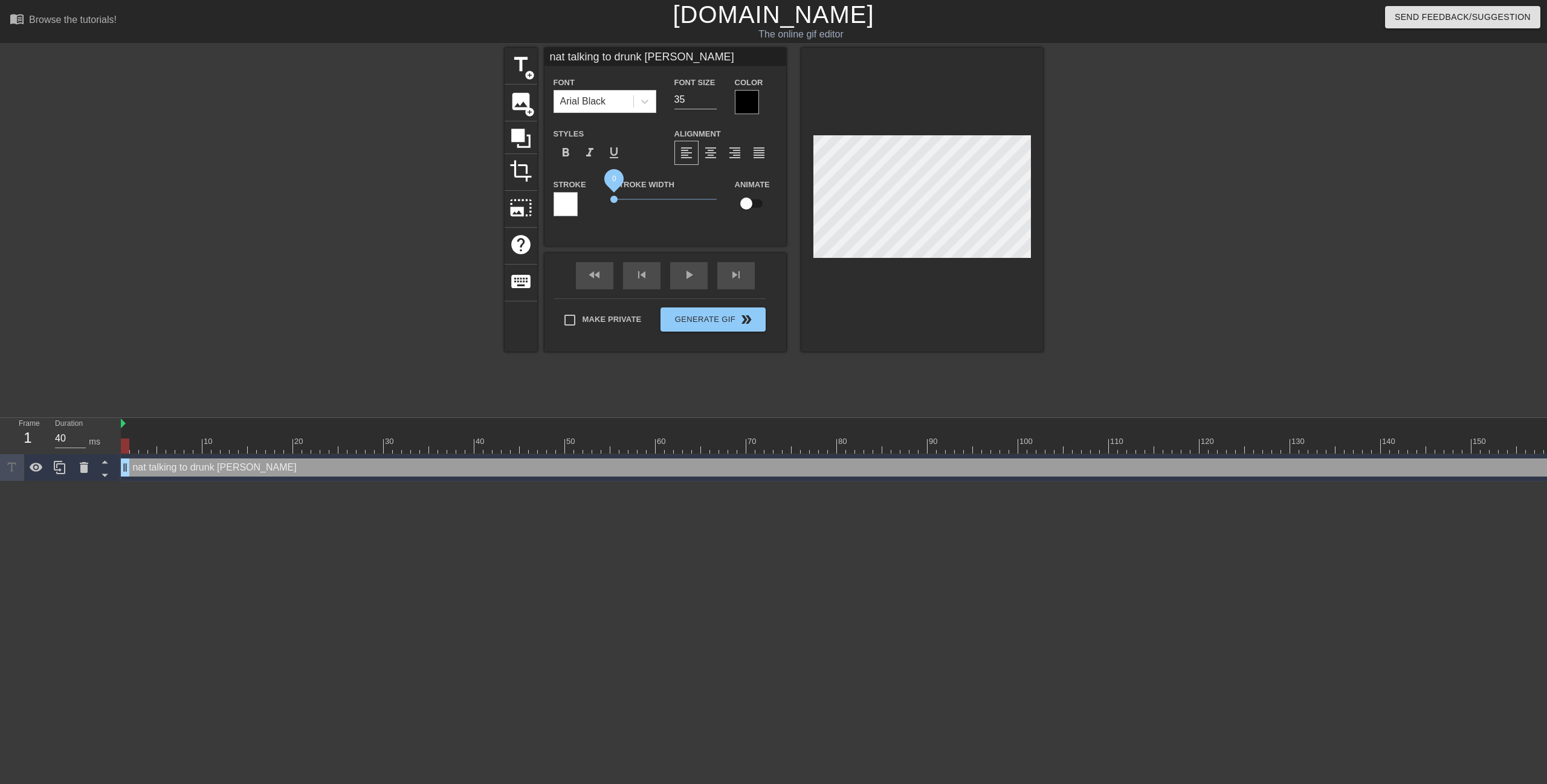
drag, startPoint x: 632, startPoint y: 199, endPoint x: 565, endPoint y: 207, distance: 67.5
click at [565, 207] on div "Stroke Stroke Width 0 Animate" at bounding box center [665, 201] width 242 height 50
click at [745, 97] on div at bounding box center [747, 101] width 24 height 24
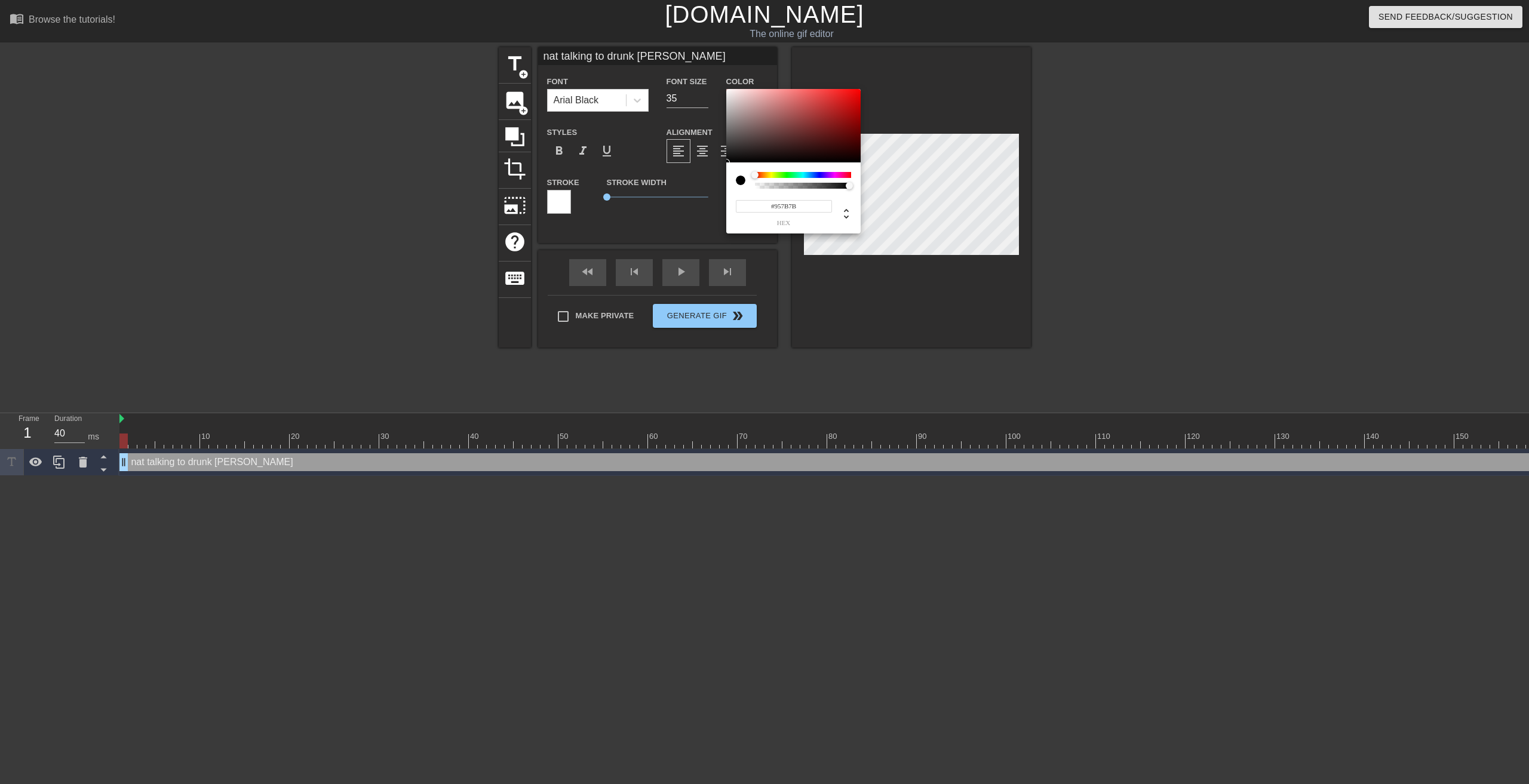
type input "#FFFFFF"
drag, startPoint x: 763, startPoint y: 146, endPoint x: 707, endPoint y: 56, distance: 106.0
click at [707, 56] on div "#FFFFFF hex" at bounding box center [764, 392] width 1529 height 784
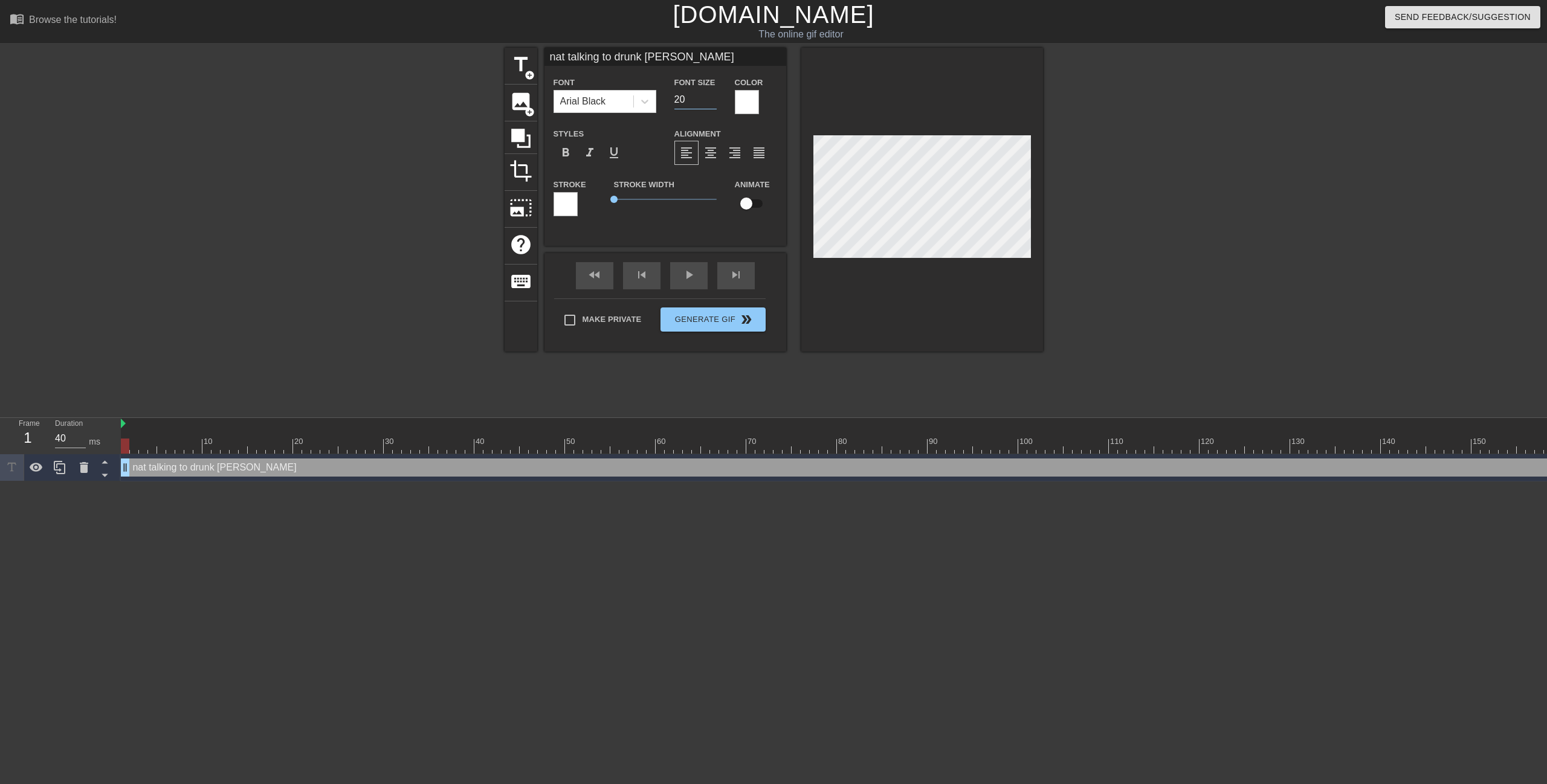
type input "20"
click at [712, 101] on input "20" at bounding box center [695, 99] width 43 height 19
click at [1134, 259] on div at bounding box center [1148, 229] width 181 height 363
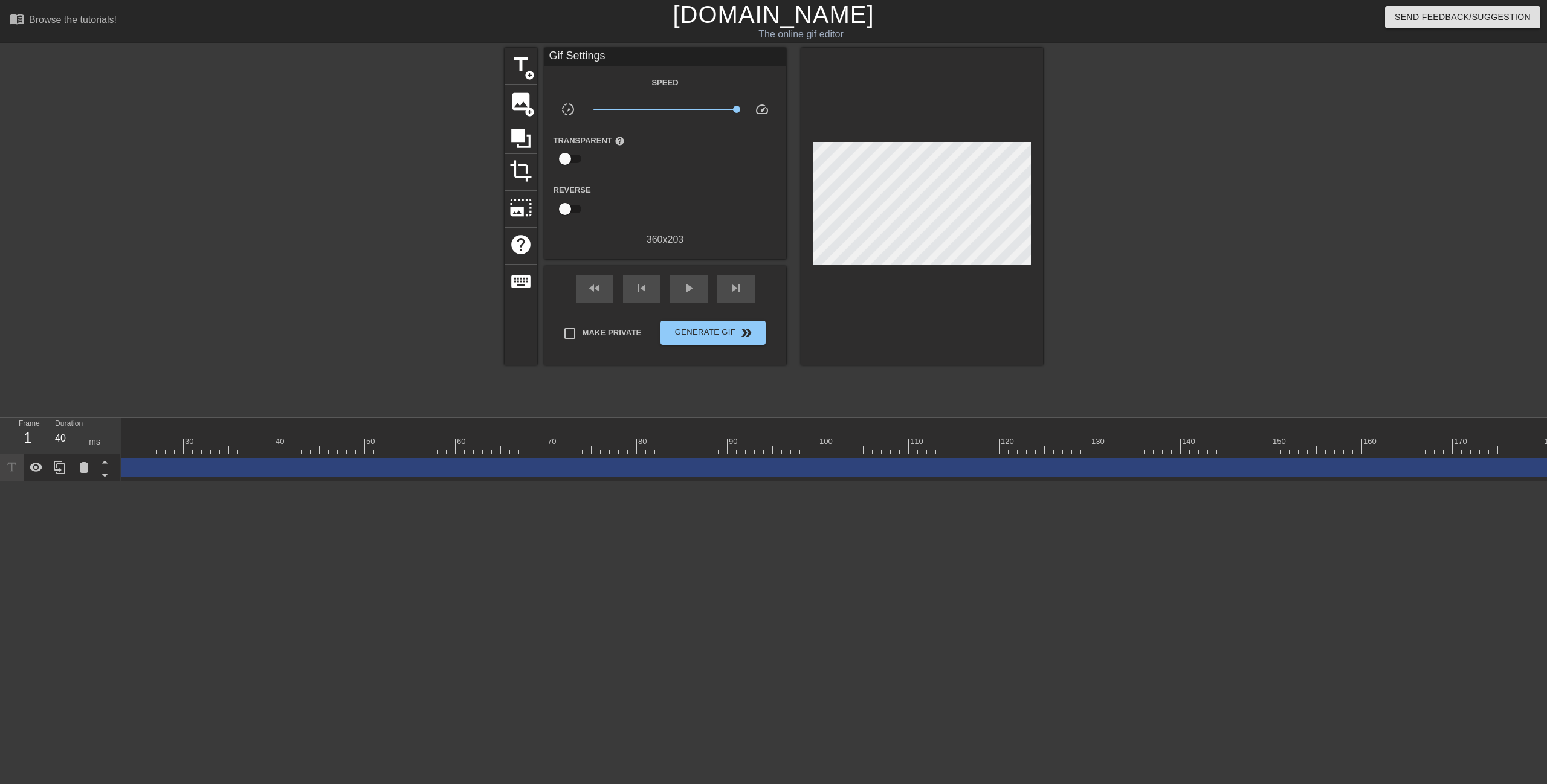
scroll to position [0, 0]
click at [670, 332] on span "Generate Gif double_arrow" at bounding box center [712, 332] width 95 height 14
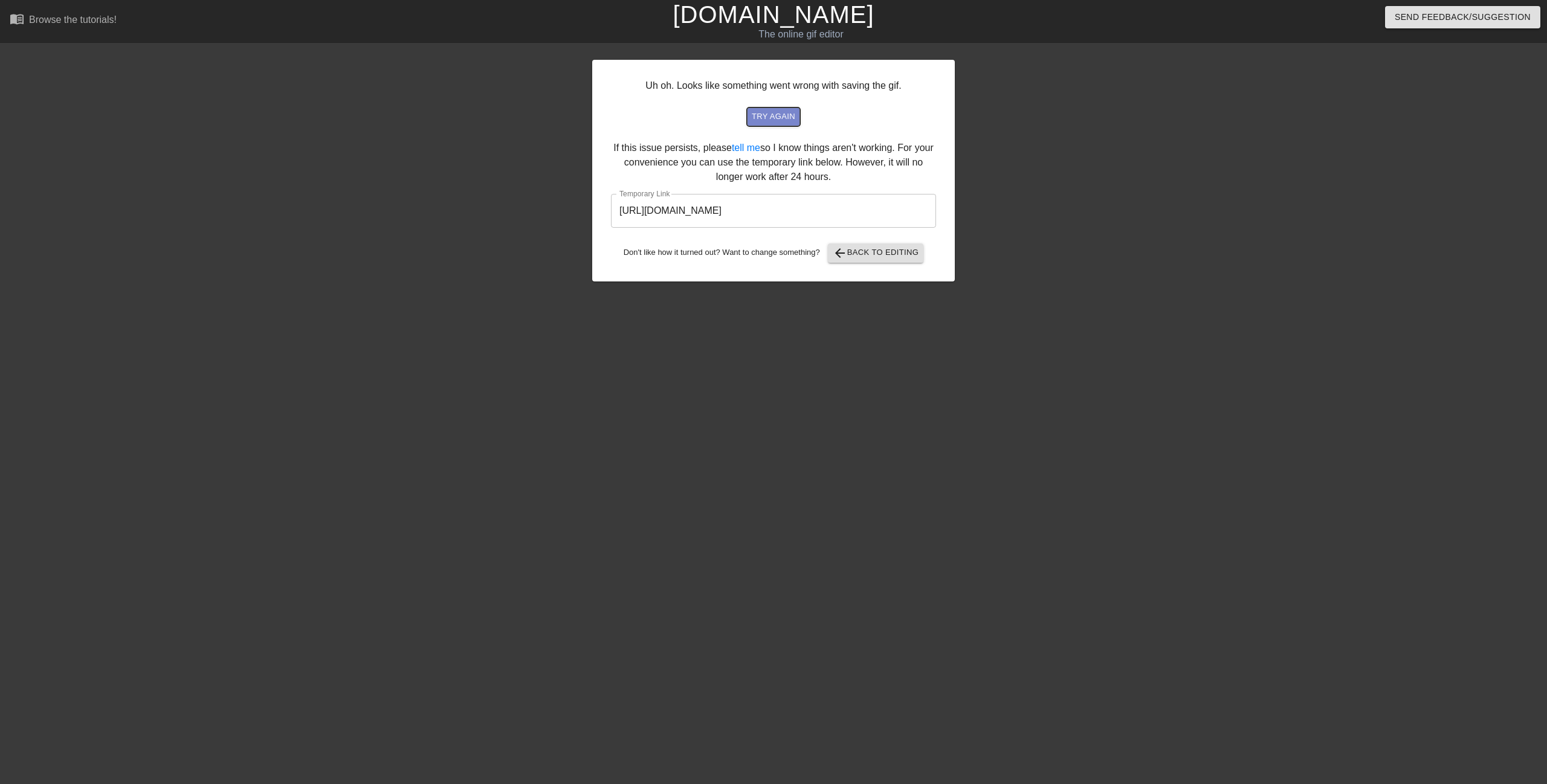
click at [776, 121] on span "try again" at bounding box center [773, 117] width 43 height 14
